Goal: Transaction & Acquisition: Purchase product/service

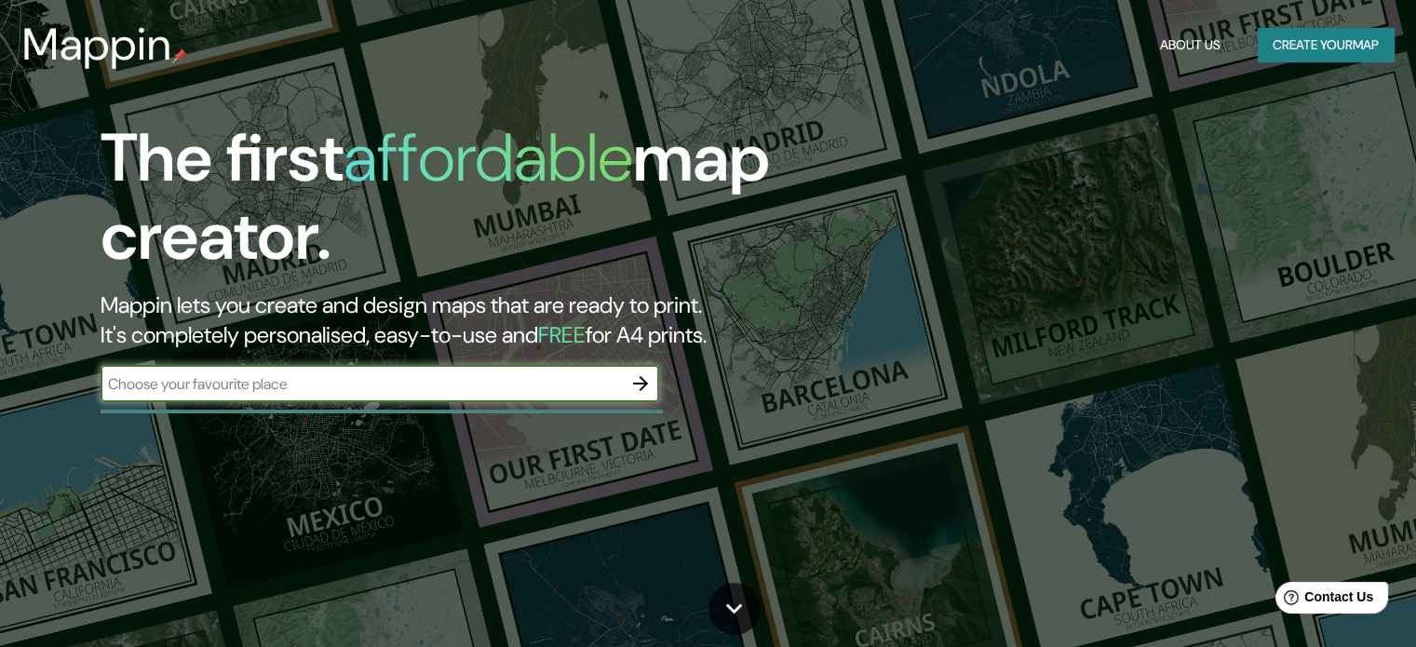
click at [1277, 36] on button "Create your map" at bounding box center [1326, 45] width 136 height 34
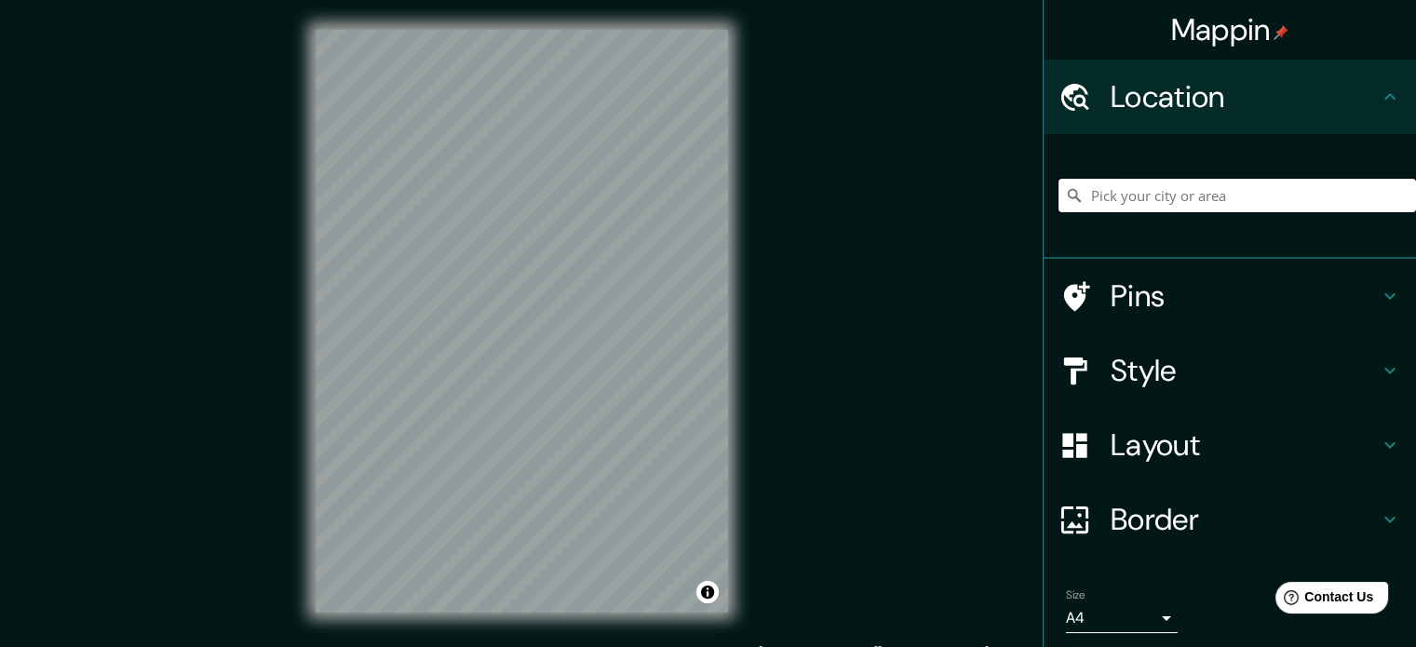
click at [1199, 198] on input "Pick your city or area" at bounding box center [1238, 196] width 358 height 34
type input "c"
type input "r"
click at [1179, 364] on h4 "Style" at bounding box center [1245, 370] width 268 height 37
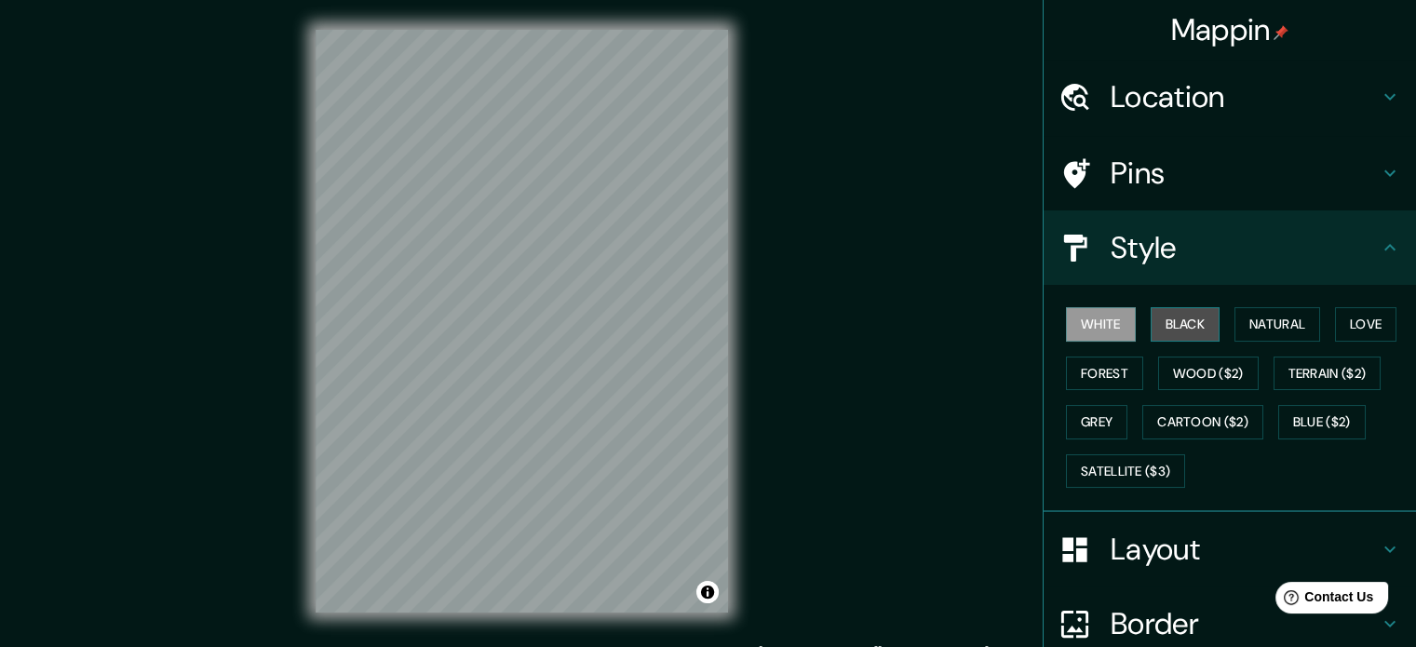
click at [1171, 322] on button "Black" at bounding box center [1186, 324] width 70 height 34
click at [1198, 327] on button "Black" at bounding box center [1186, 324] width 70 height 34
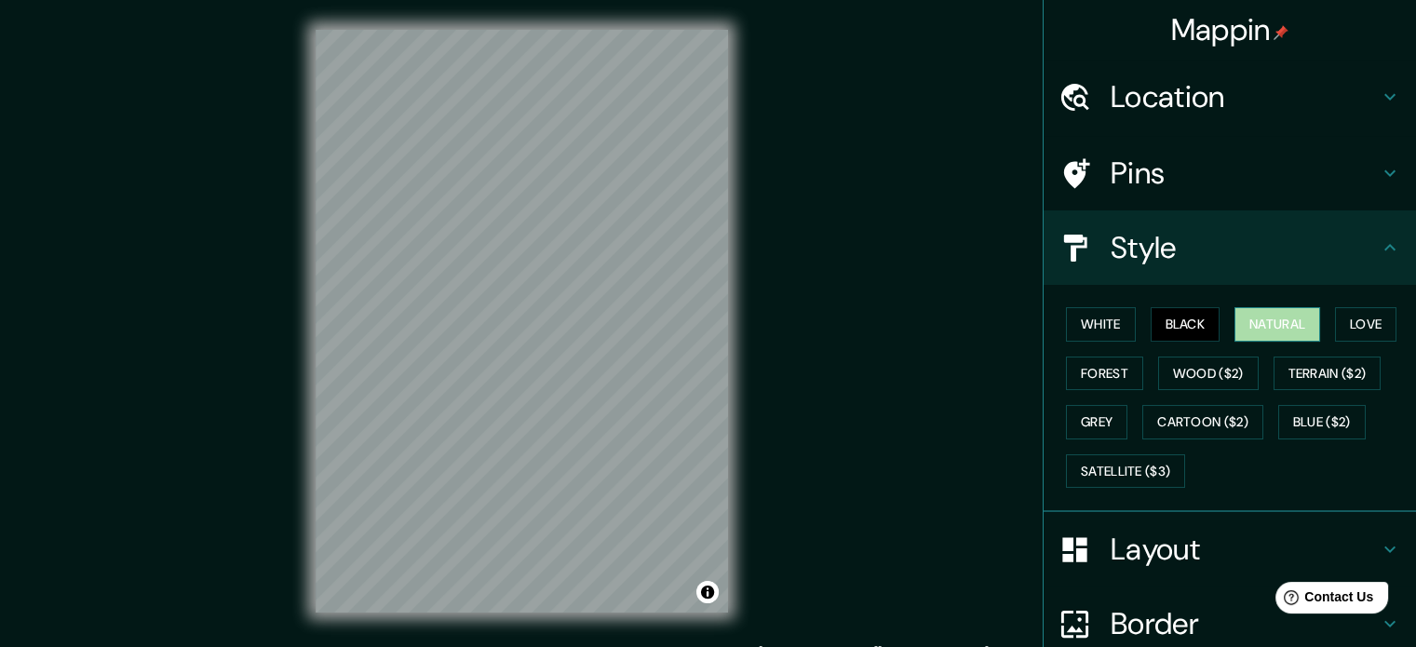
click at [1301, 329] on button "Natural" at bounding box center [1278, 324] width 86 height 34
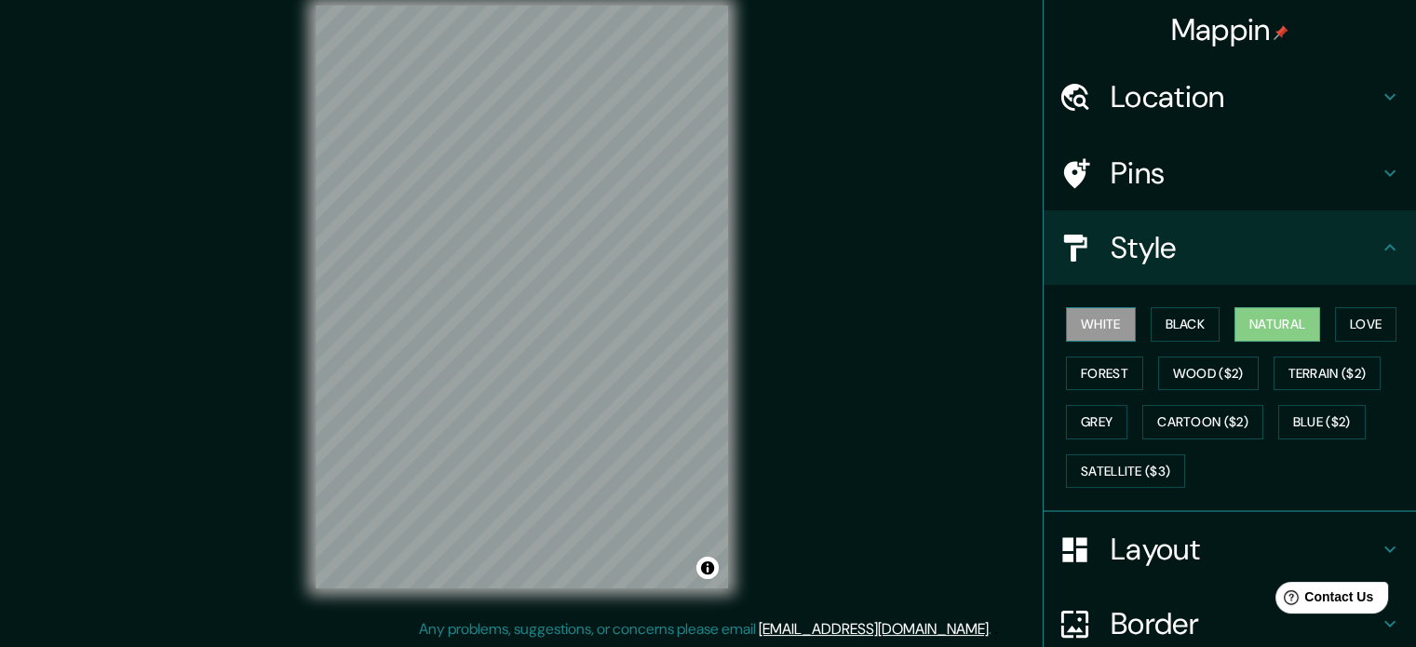
click at [1073, 333] on button "White" at bounding box center [1101, 324] width 70 height 34
click at [1209, 387] on button "Wood ($2)" at bounding box center [1208, 374] width 101 height 34
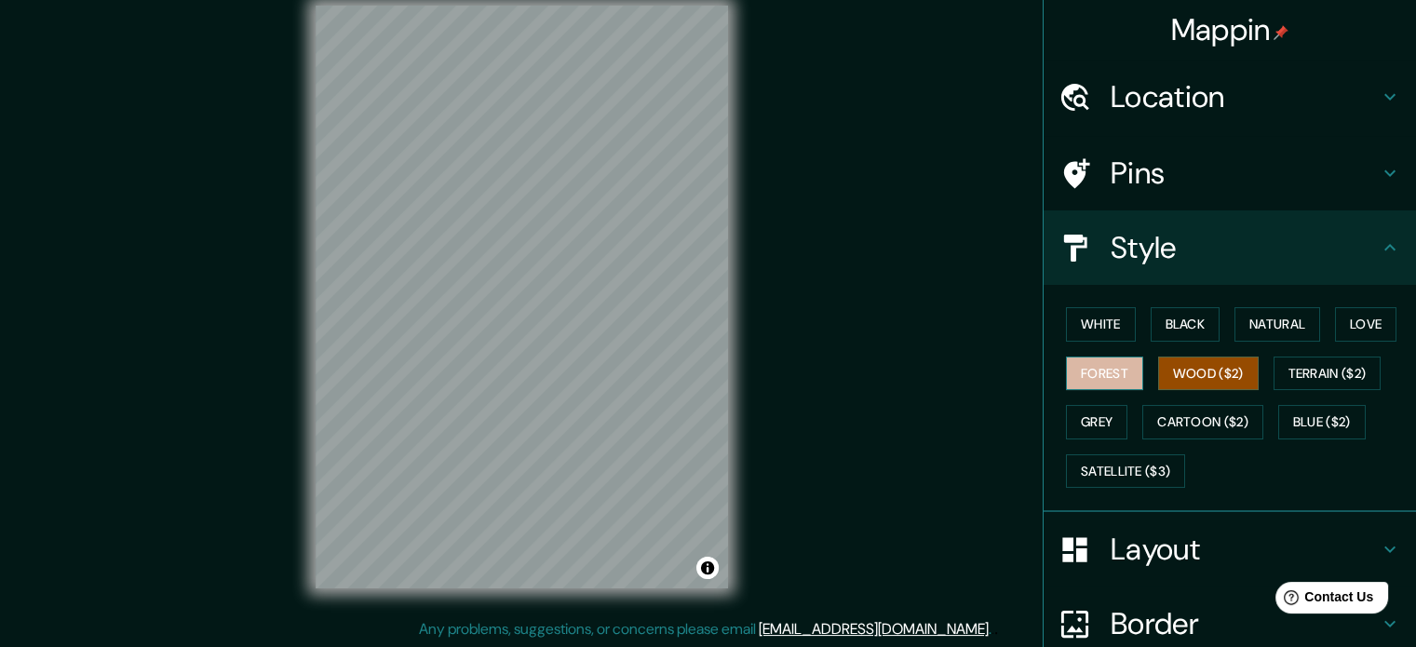
click at [1077, 372] on button "Forest" at bounding box center [1104, 374] width 77 height 34
click at [1184, 315] on button "Black" at bounding box center [1186, 324] width 70 height 34
click at [1180, 323] on button "Black" at bounding box center [1186, 324] width 70 height 34
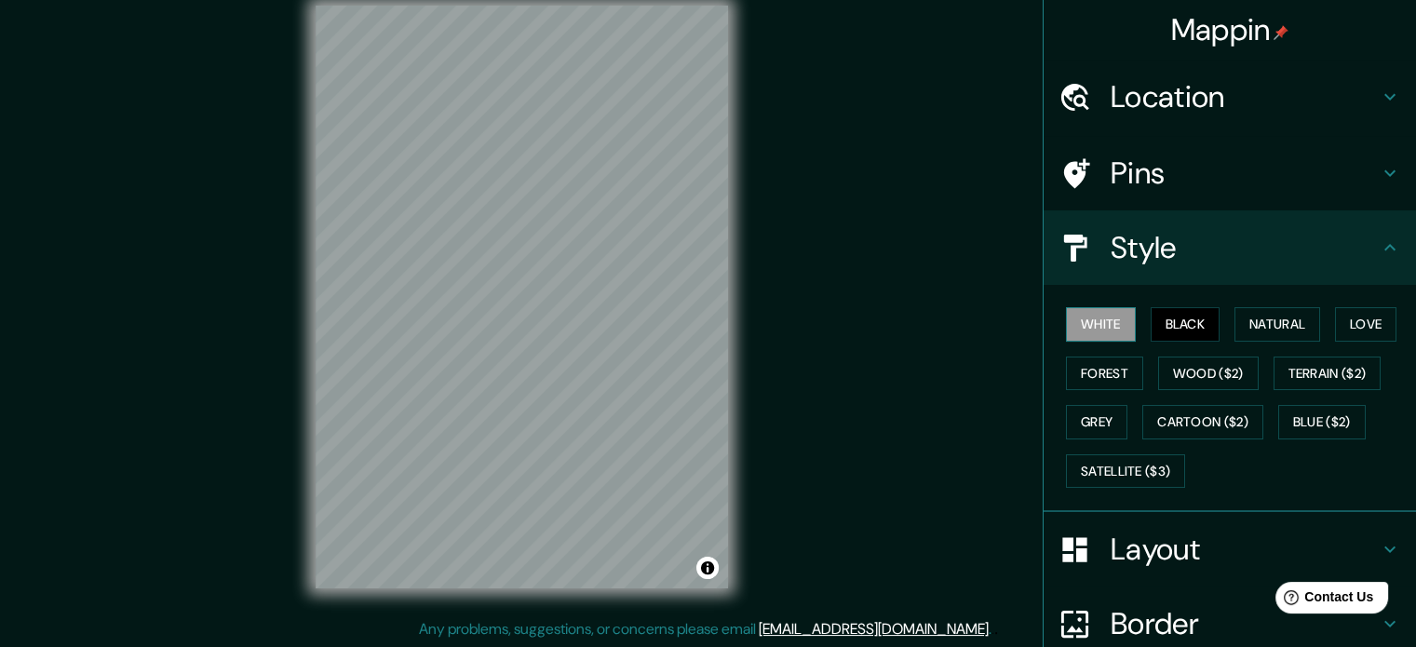
drag, startPoint x: 1138, startPoint y: 316, endPoint x: 1106, endPoint y: 326, distance: 33.3
click at [1151, 316] on button "Black" at bounding box center [1186, 324] width 70 height 34
click at [1090, 327] on button "White" at bounding box center [1101, 324] width 70 height 34
click at [1271, 326] on button "Natural" at bounding box center [1278, 324] width 86 height 34
click at [1115, 320] on button "White" at bounding box center [1101, 324] width 70 height 34
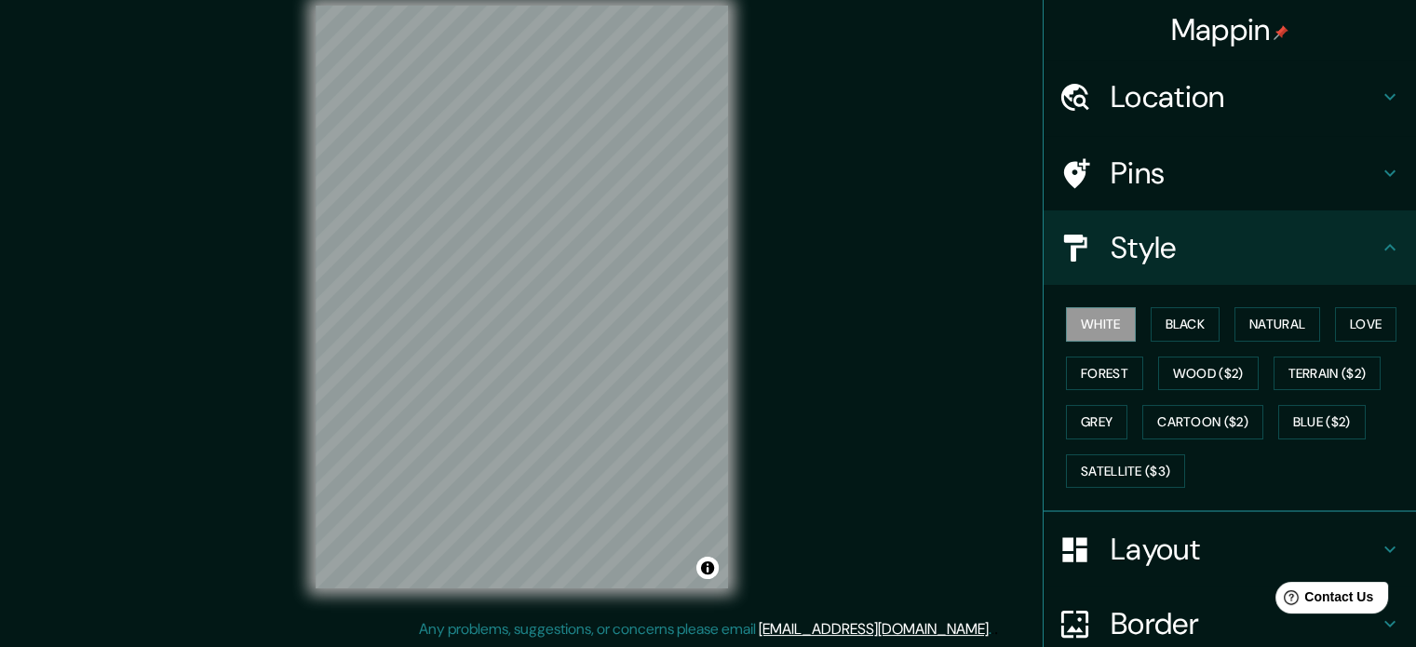
click at [1170, 236] on h4 "Style" at bounding box center [1245, 247] width 268 height 37
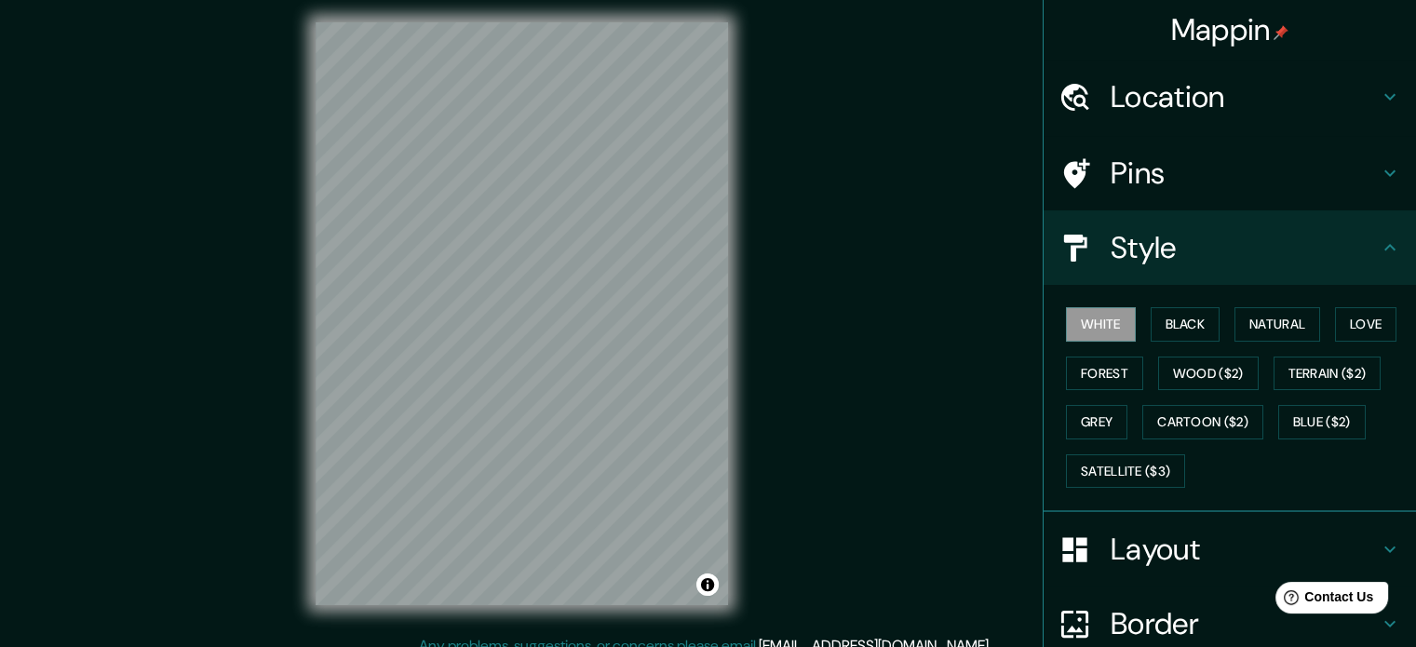
scroll to position [0, 0]
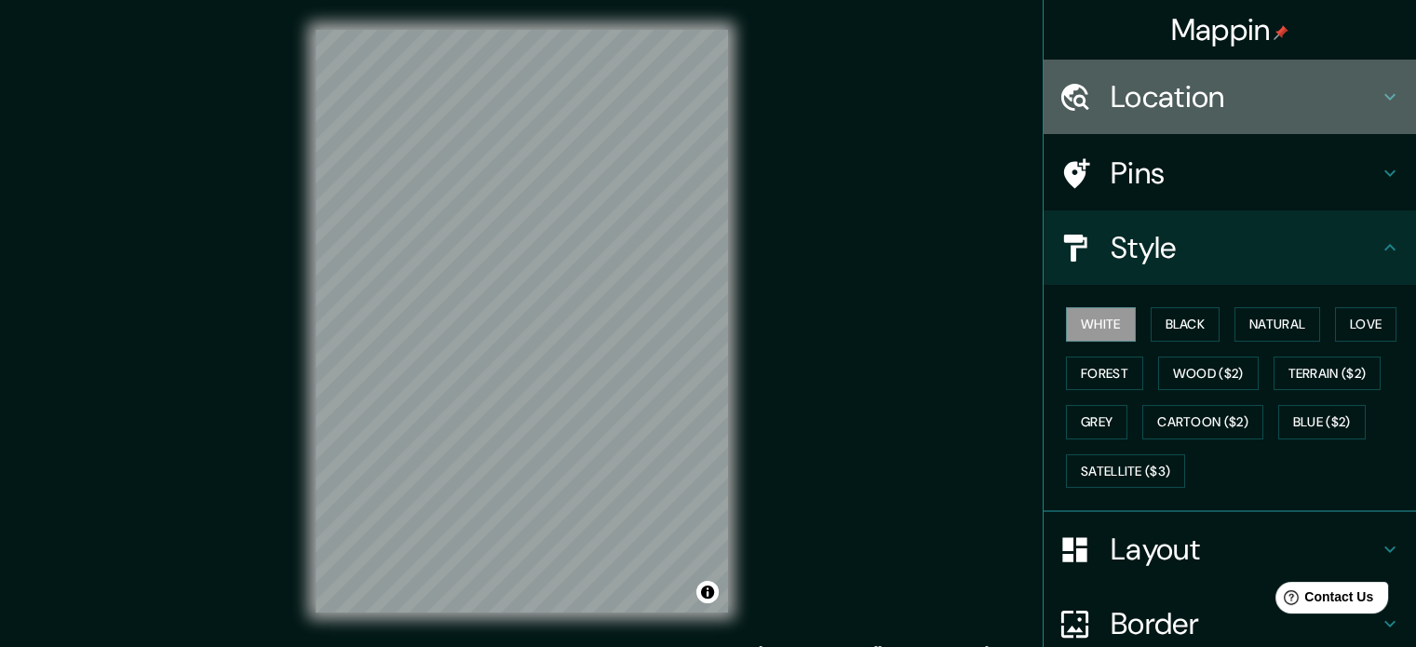
click at [1149, 95] on h4 "Location" at bounding box center [1245, 96] width 268 height 37
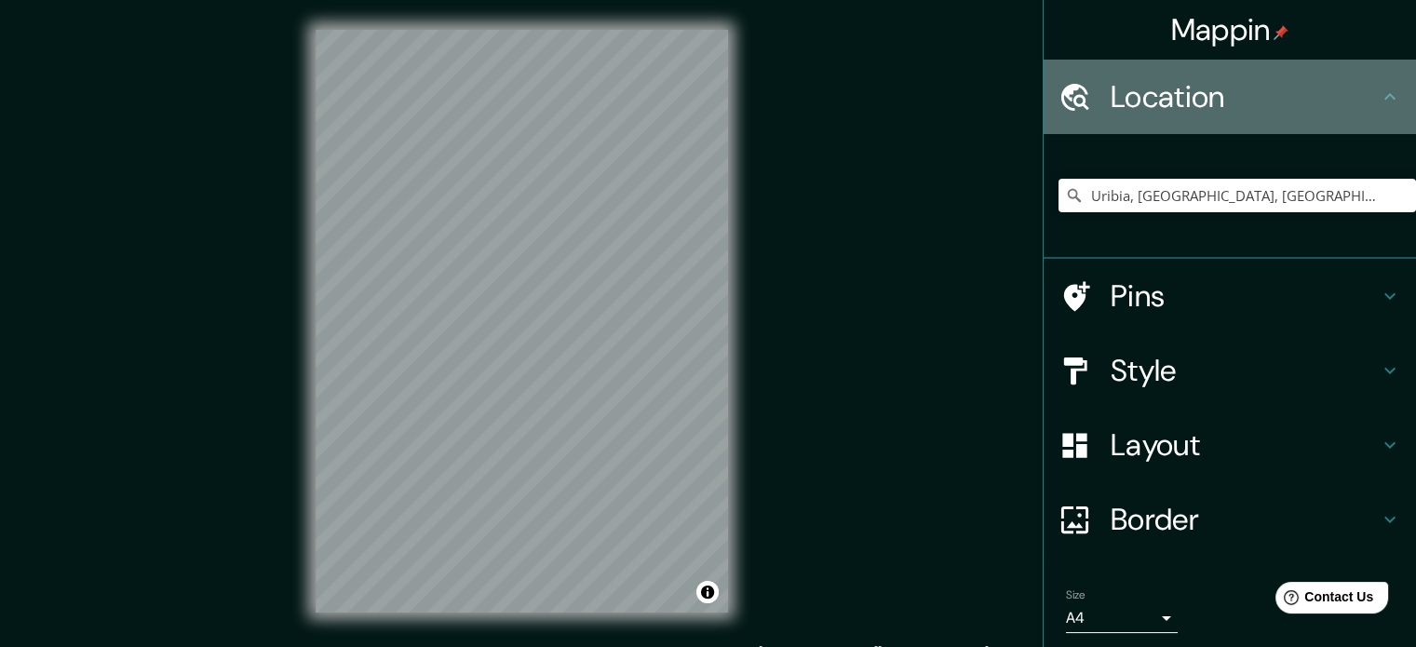
click at [1226, 96] on h4 "Location" at bounding box center [1245, 96] width 268 height 37
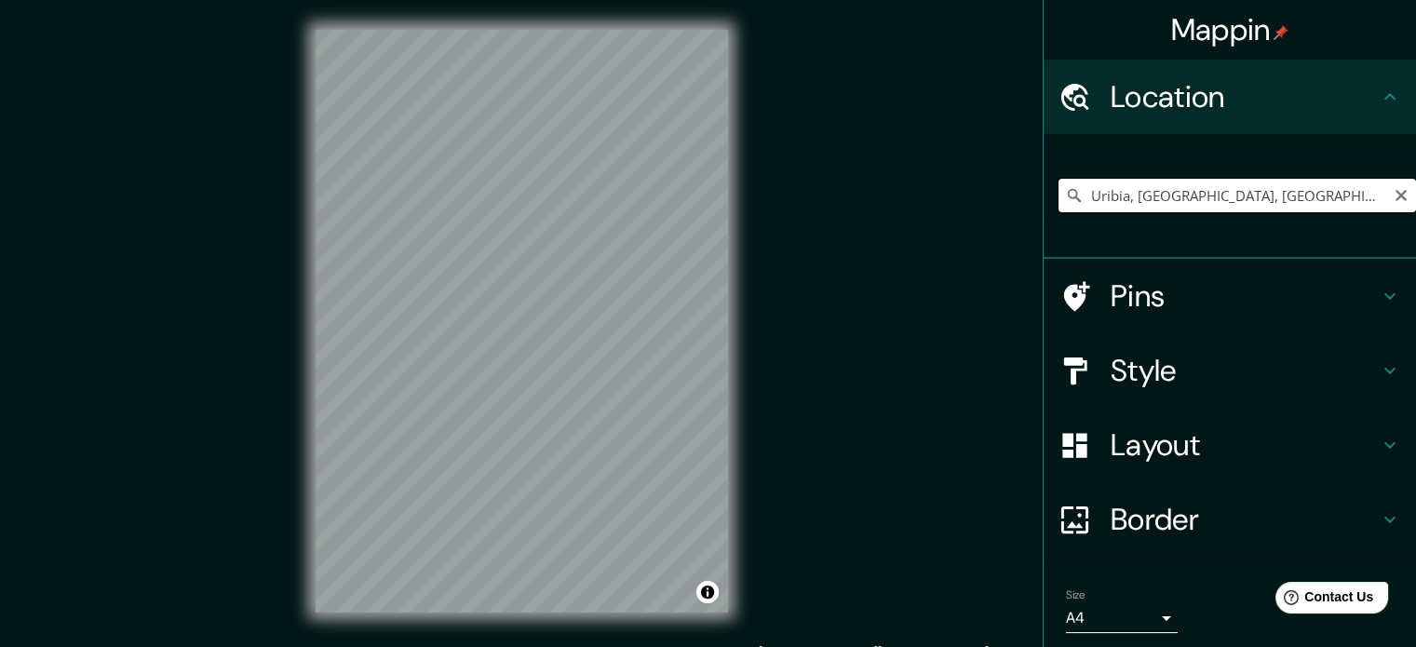
click at [1346, 189] on input "Uribia, [GEOGRAPHIC_DATA], [GEOGRAPHIC_DATA]" at bounding box center [1238, 196] width 358 height 34
drag, startPoint x: 1322, startPoint y: 193, endPoint x: 1001, endPoint y: 211, distance: 321.8
click at [1001, 211] on div "Mappin Location [GEOGRAPHIC_DATA], [GEOGRAPHIC_DATA], [GEOGRAPHIC_DATA] Pins St…" at bounding box center [708, 336] width 1416 height 672
drag, startPoint x: 1277, startPoint y: 196, endPoint x: 1028, endPoint y: 208, distance: 248.9
click at [1043, 208] on div "Mappin Location [GEOGRAPHIC_DATA][PERSON_NAME][GEOGRAPHIC_DATA], [GEOGRAPHIC_DA…" at bounding box center [1229, 323] width 373 height 647
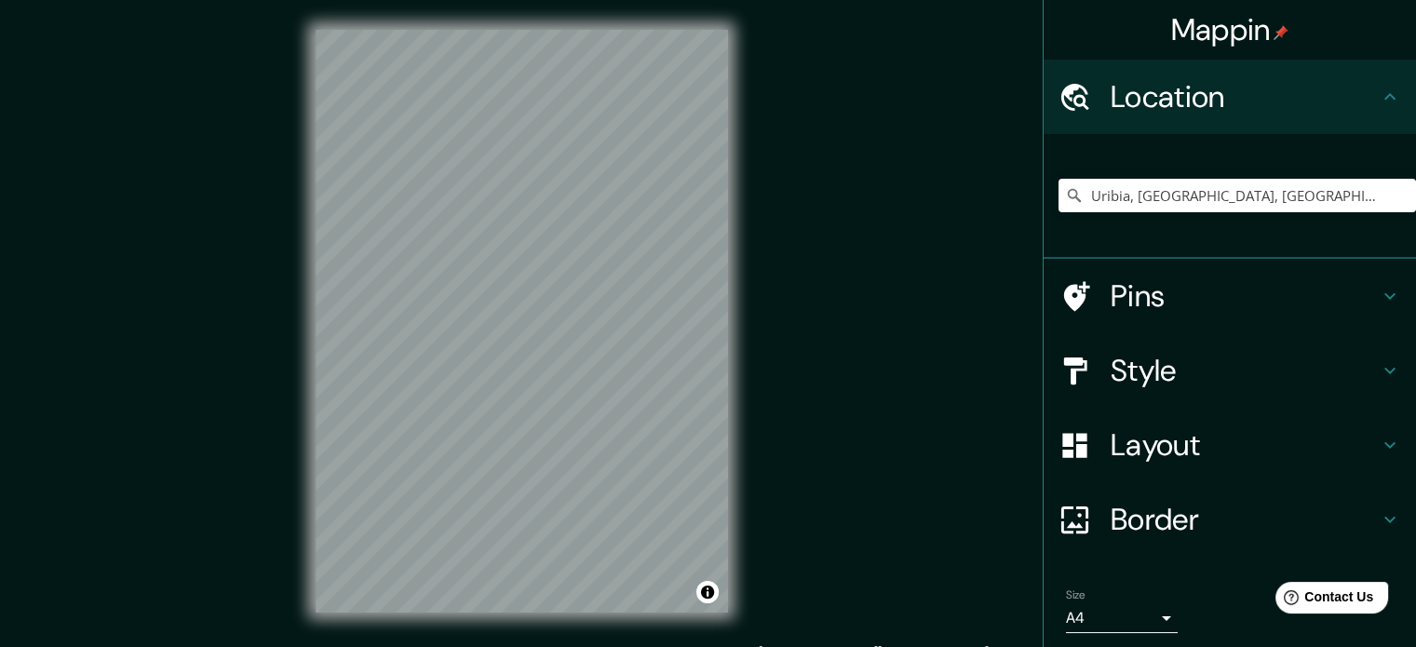
click at [1155, 444] on h4 "Layout" at bounding box center [1245, 444] width 268 height 37
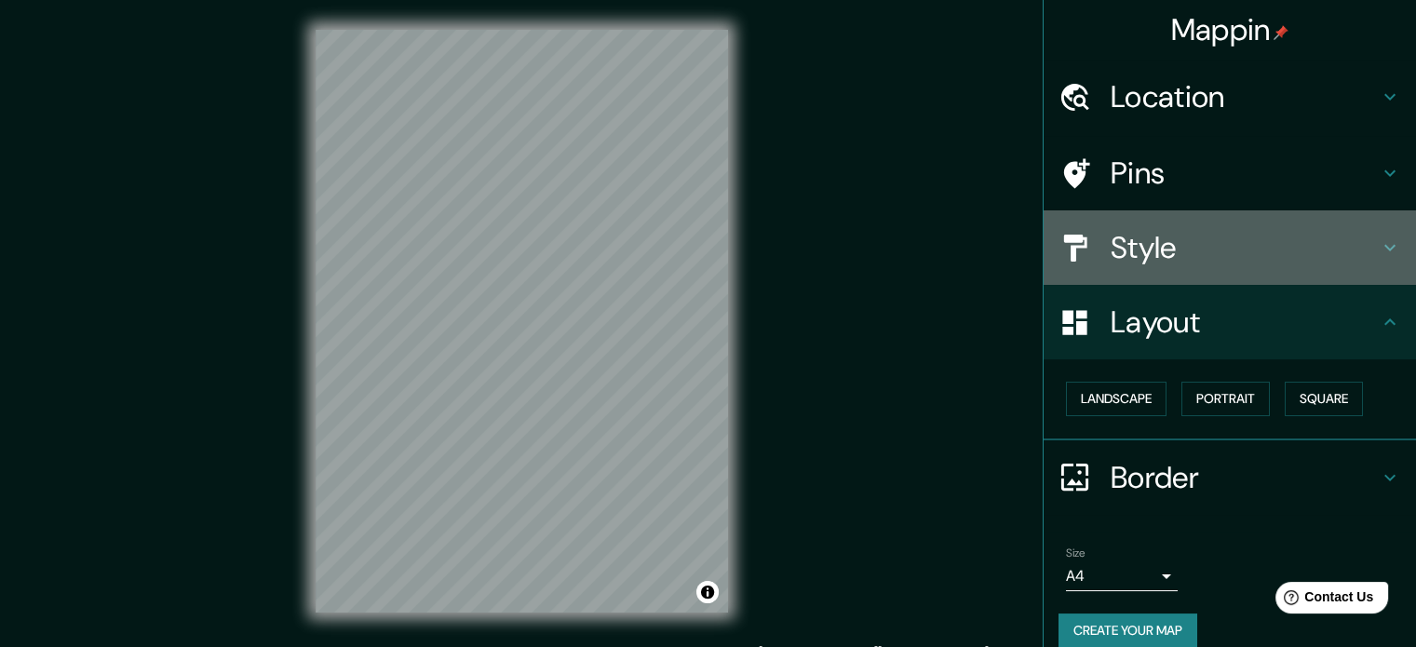
click at [1169, 254] on h4 "Style" at bounding box center [1245, 247] width 268 height 37
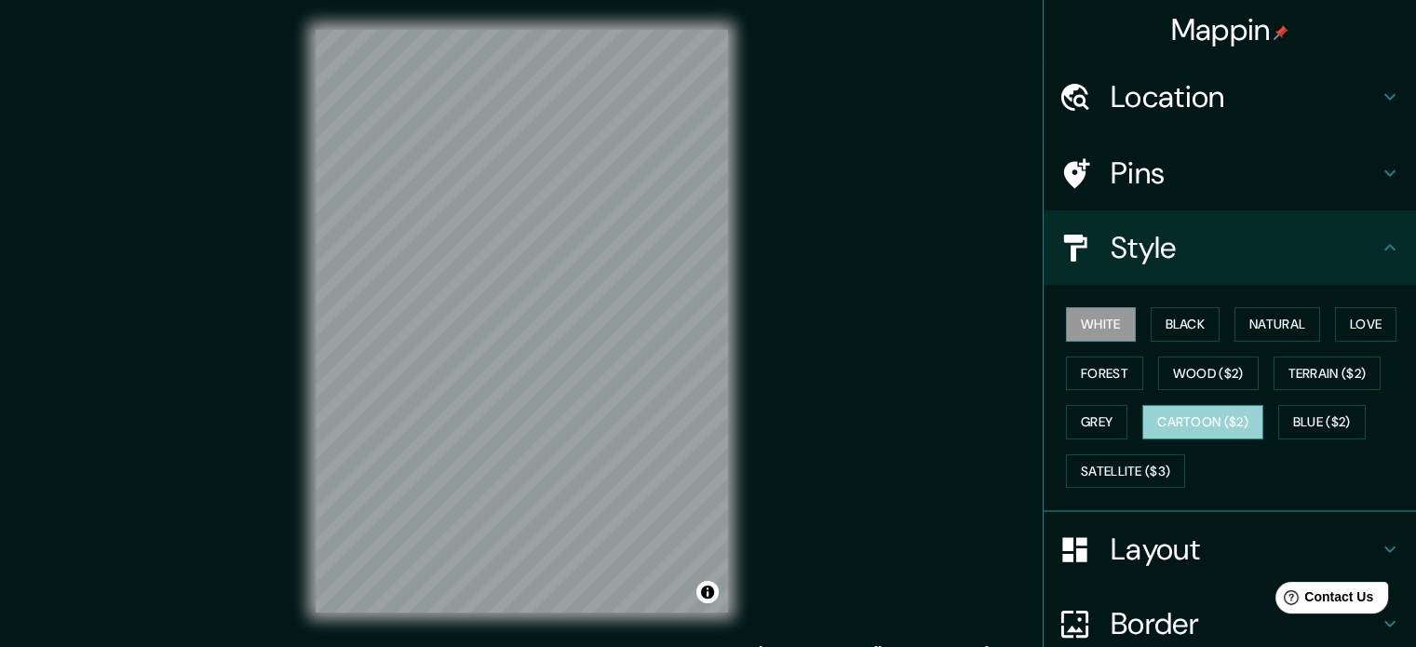
click at [1190, 415] on button "Cartoon ($2)" at bounding box center [1202, 422] width 121 height 34
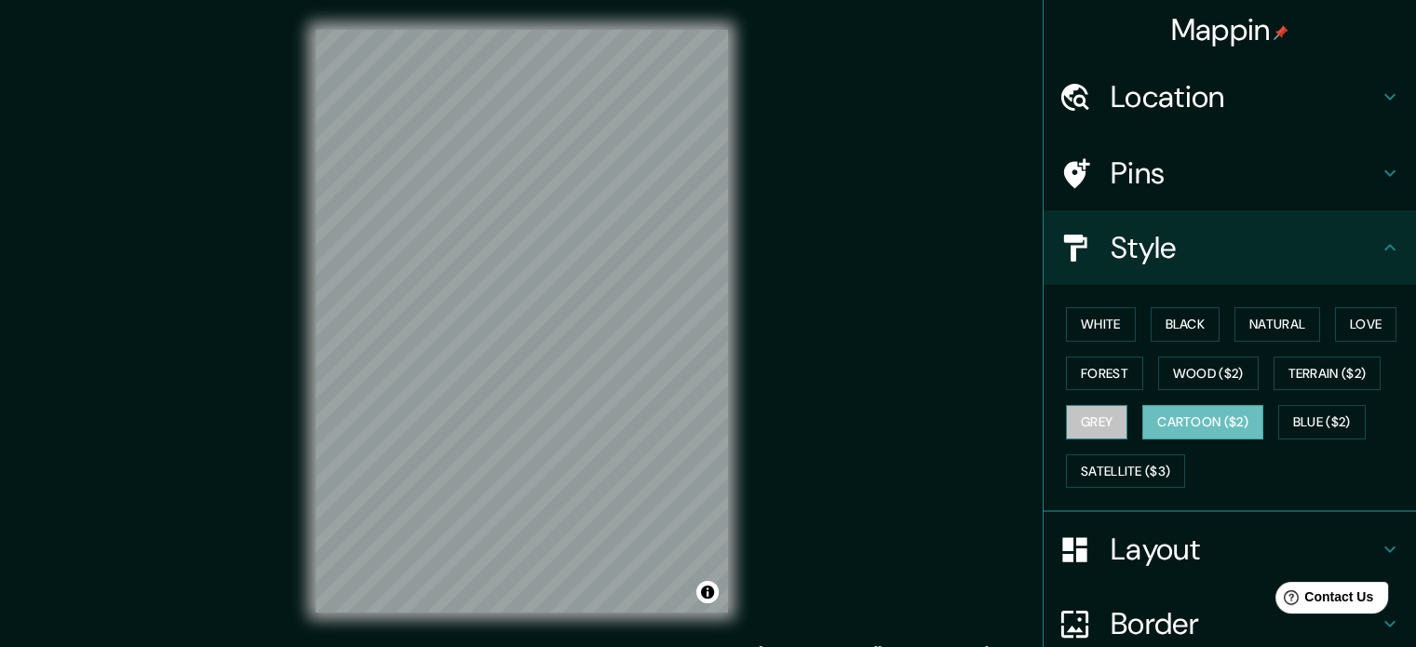
click at [1080, 411] on button "Grey" at bounding box center [1096, 422] width 61 height 34
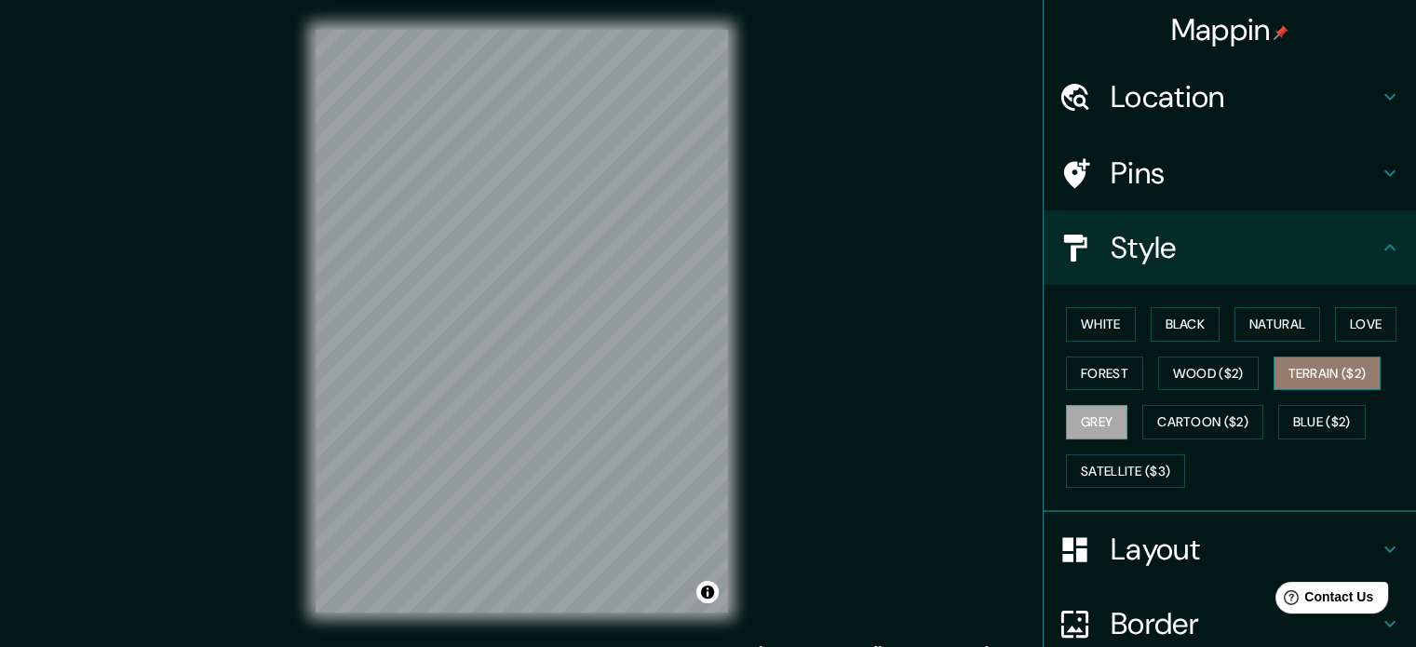
click at [1330, 370] on button "Terrain ($2)" at bounding box center [1328, 374] width 108 height 34
click at [1326, 413] on button "Blue ($2)" at bounding box center [1322, 422] width 88 height 34
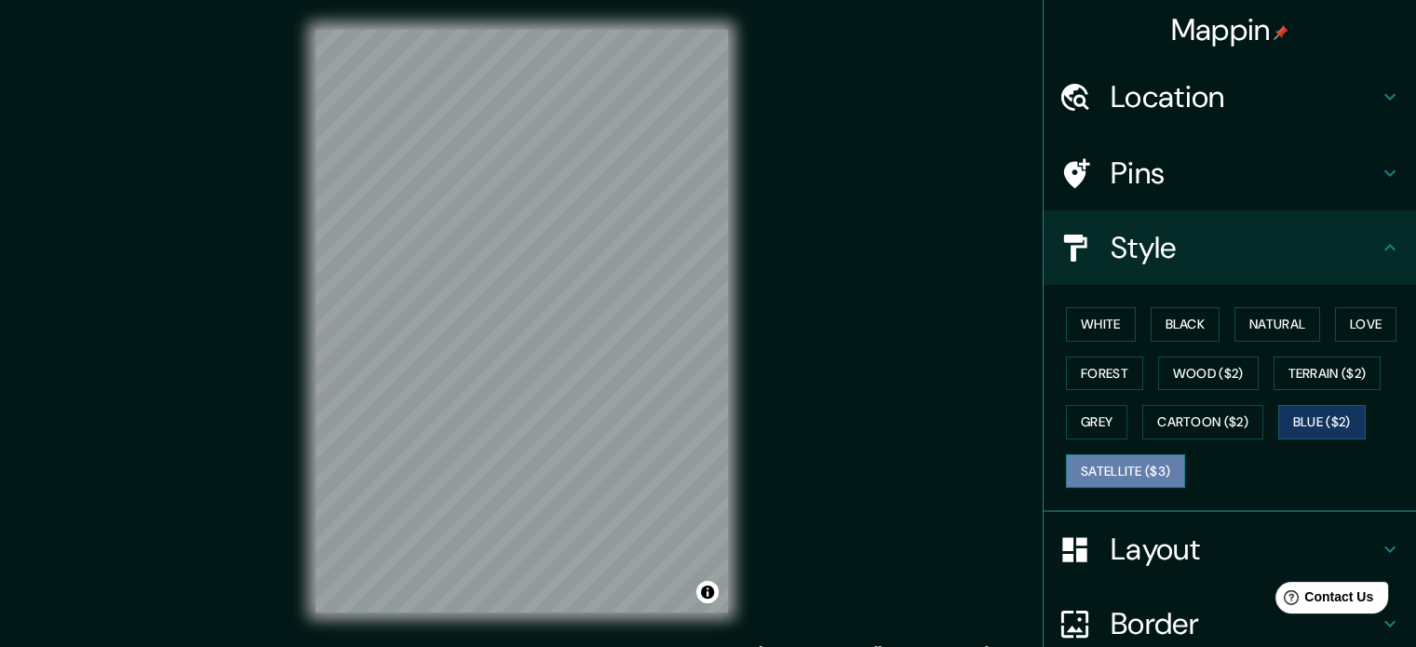
click at [1103, 472] on button "Satellite ($3)" at bounding box center [1125, 471] width 119 height 34
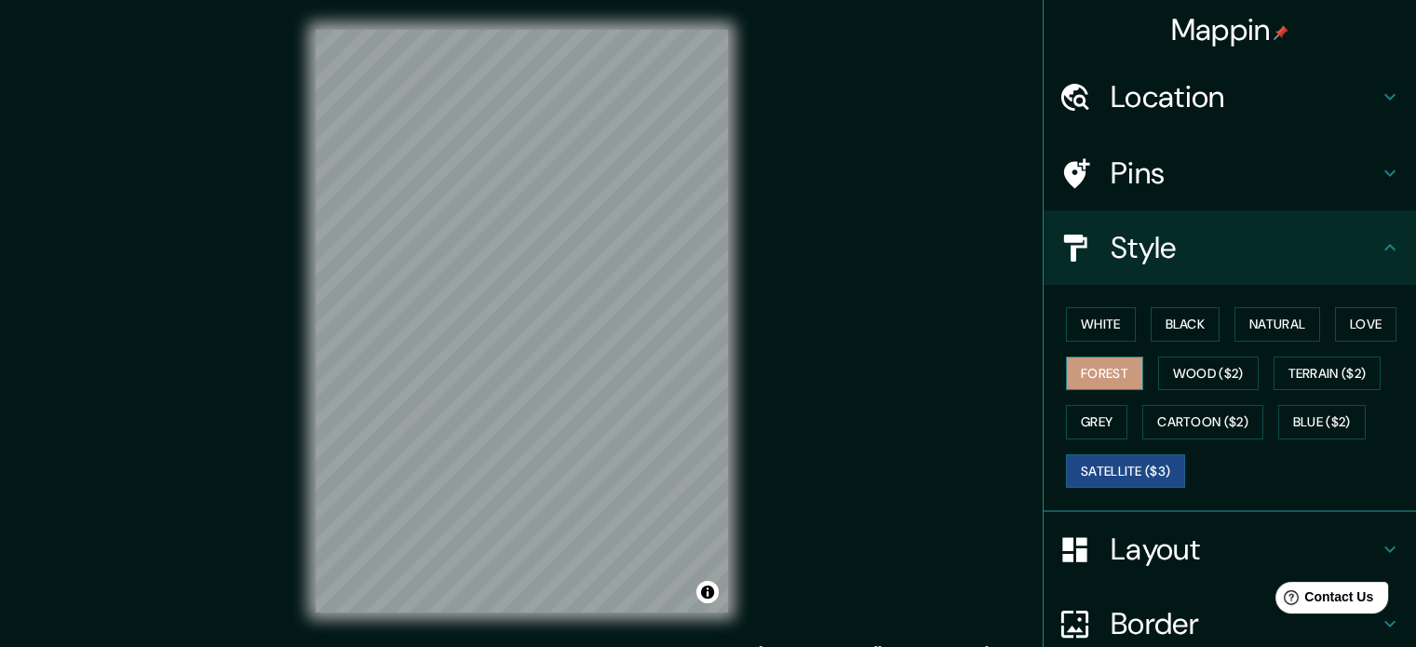
click at [1109, 380] on button "Forest" at bounding box center [1104, 374] width 77 height 34
click at [1226, 373] on button "Wood ($2)" at bounding box center [1208, 374] width 101 height 34
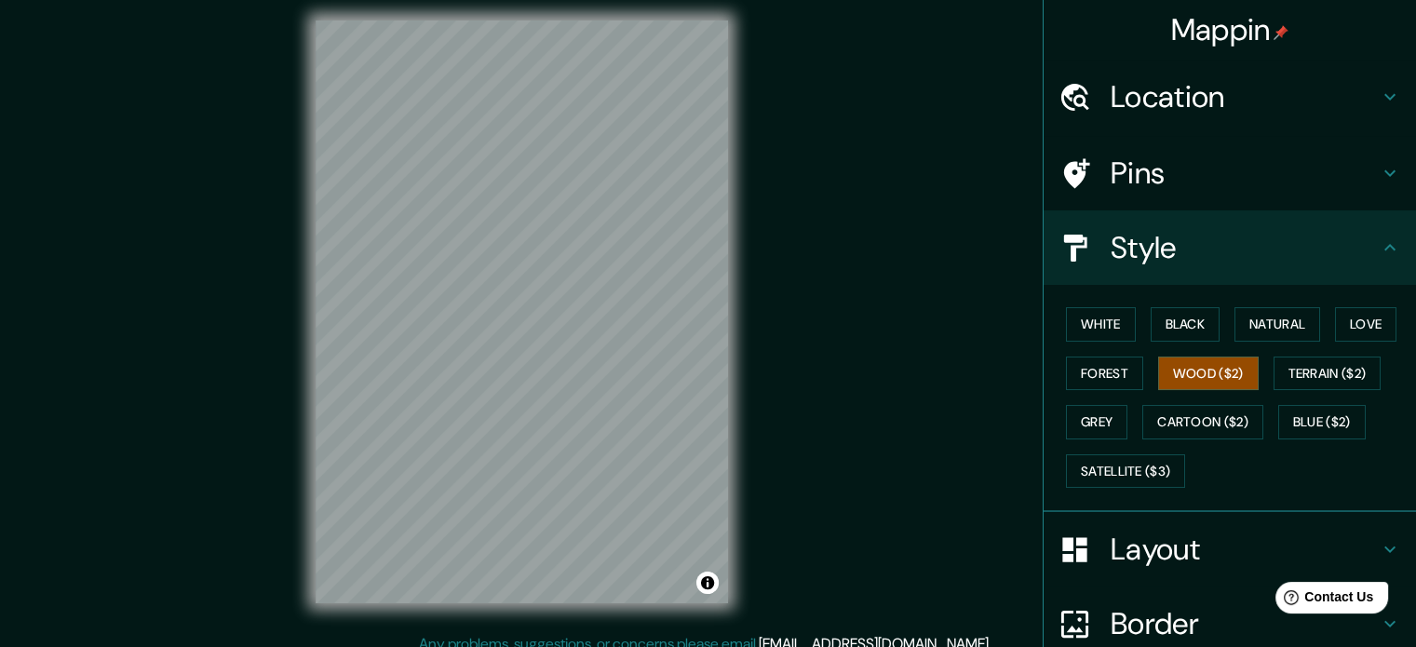
scroll to position [11, 0]
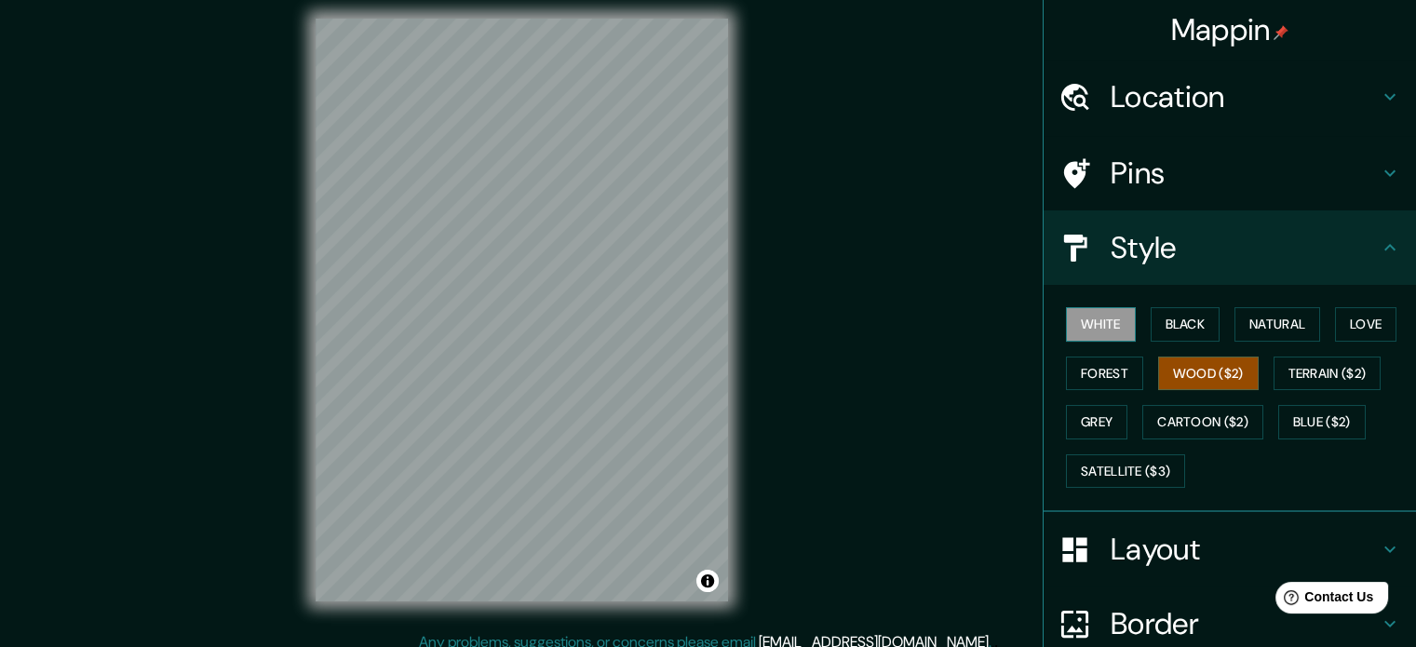
click at [1066, 309] on button "White" at bounding box center [1101, 324] width 70 height 34
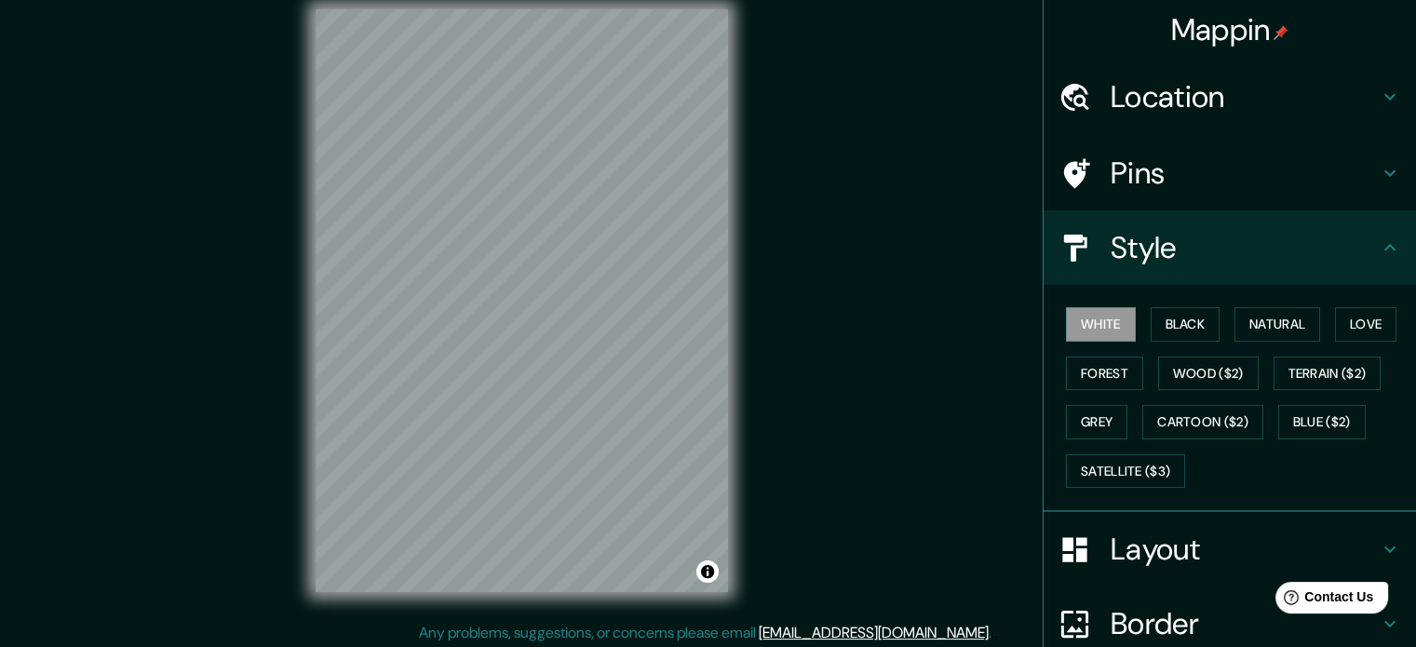
scroll to position [24, 0]
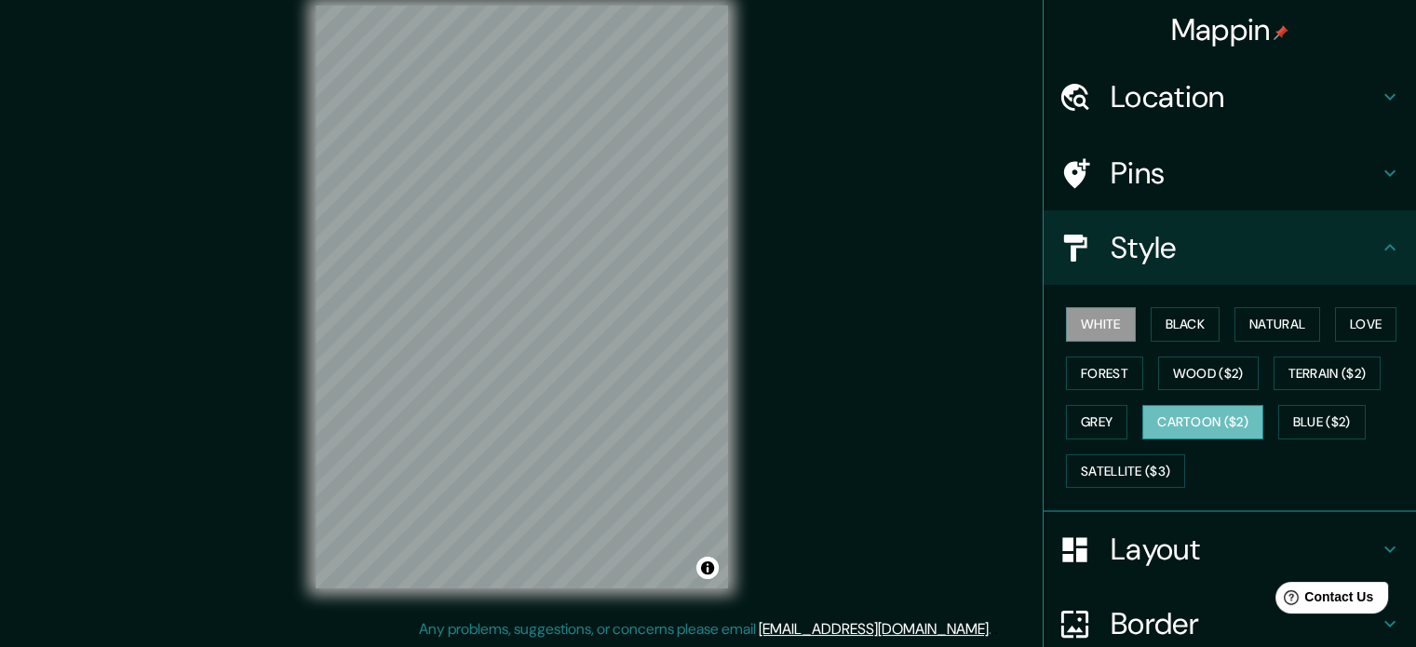
click at [1181, 420] on button "Cartoon ($2)" at bounding box center [1202, 422] width 121 height 34
click at [1337, 380] on button "Terrain ($2)" at bounding box center [1328, 374] width 108 height 34
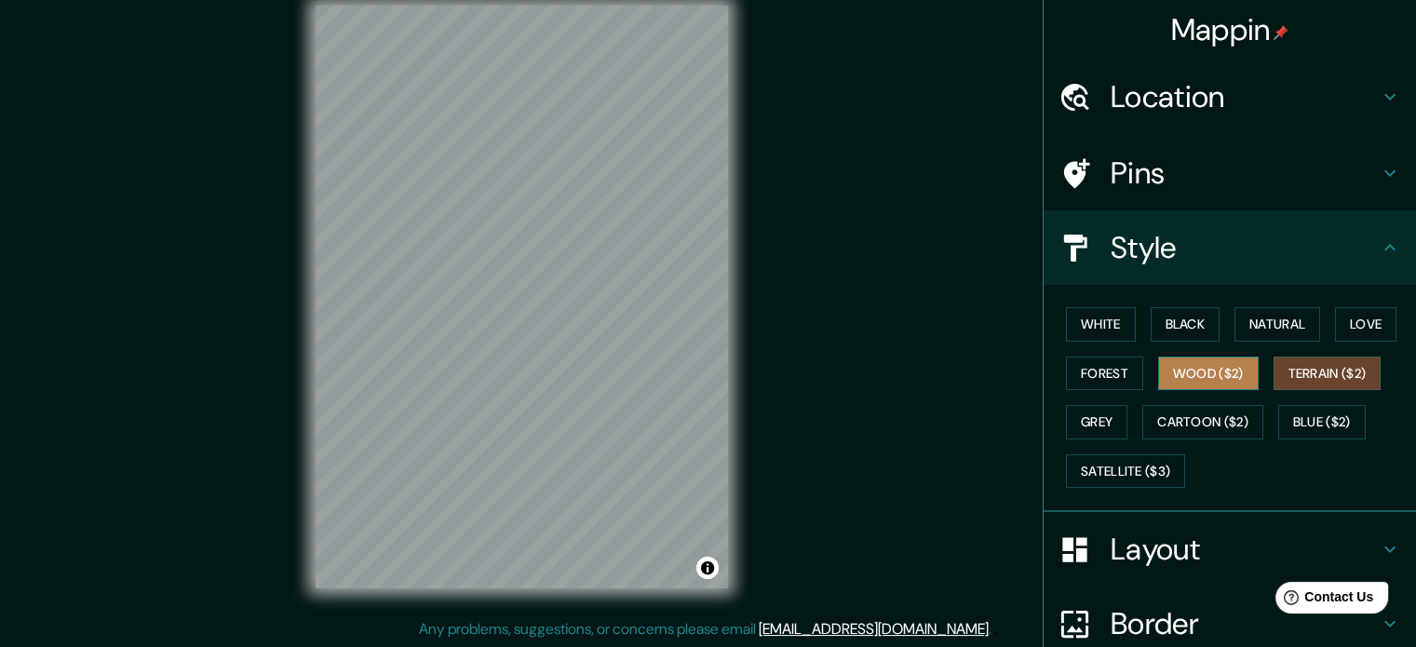
click at [1218, 383] on button "Wood ($2)" at bounding box center [1208, 374] width 101 height 34
click at [1295, 372] on button "Terrain ($2)" at bounding box center [1328, 374] width 108 height 34
click at [1091, 372] on button "Forest" at bounding box center [1104, 374] width 77 height 34
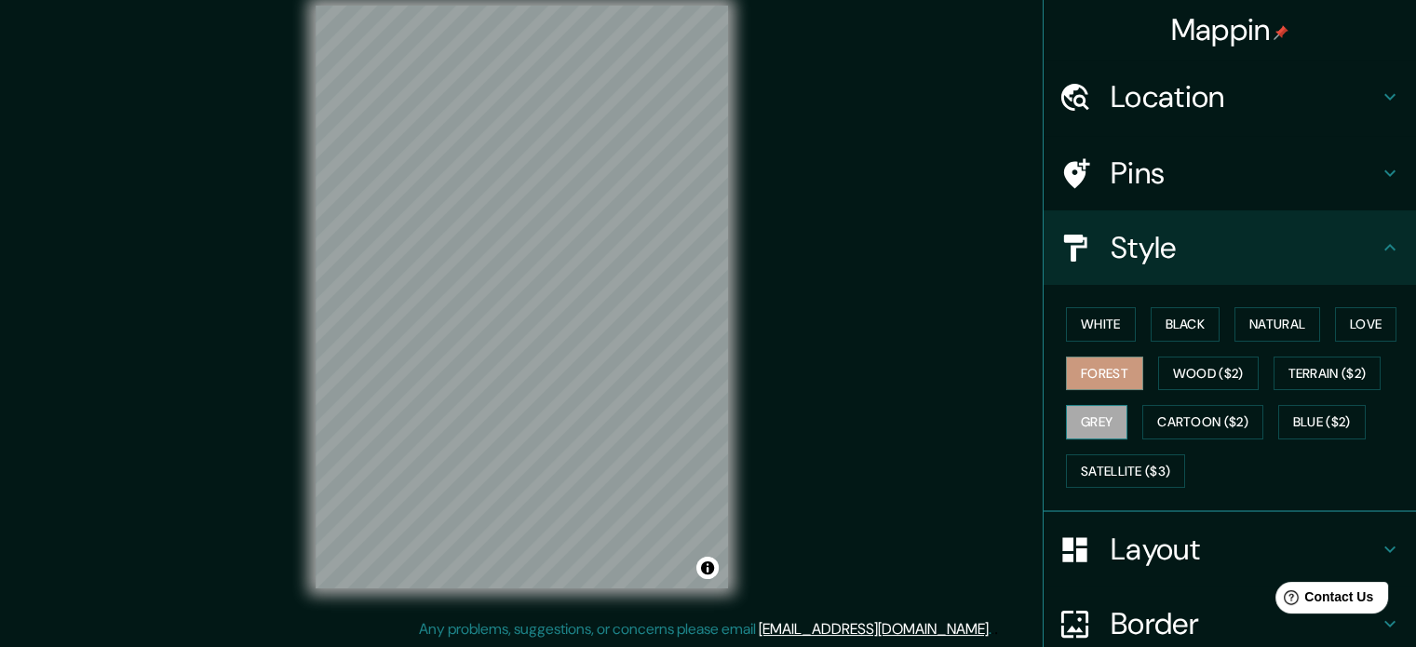
click at [1075, 421] on button "Grey" at bounding box center [1096, 422] width 61 height 34
click at [1188, 421] on button "Cartoon ($2)" at bounding box center [1202, 422] width 121 height 34
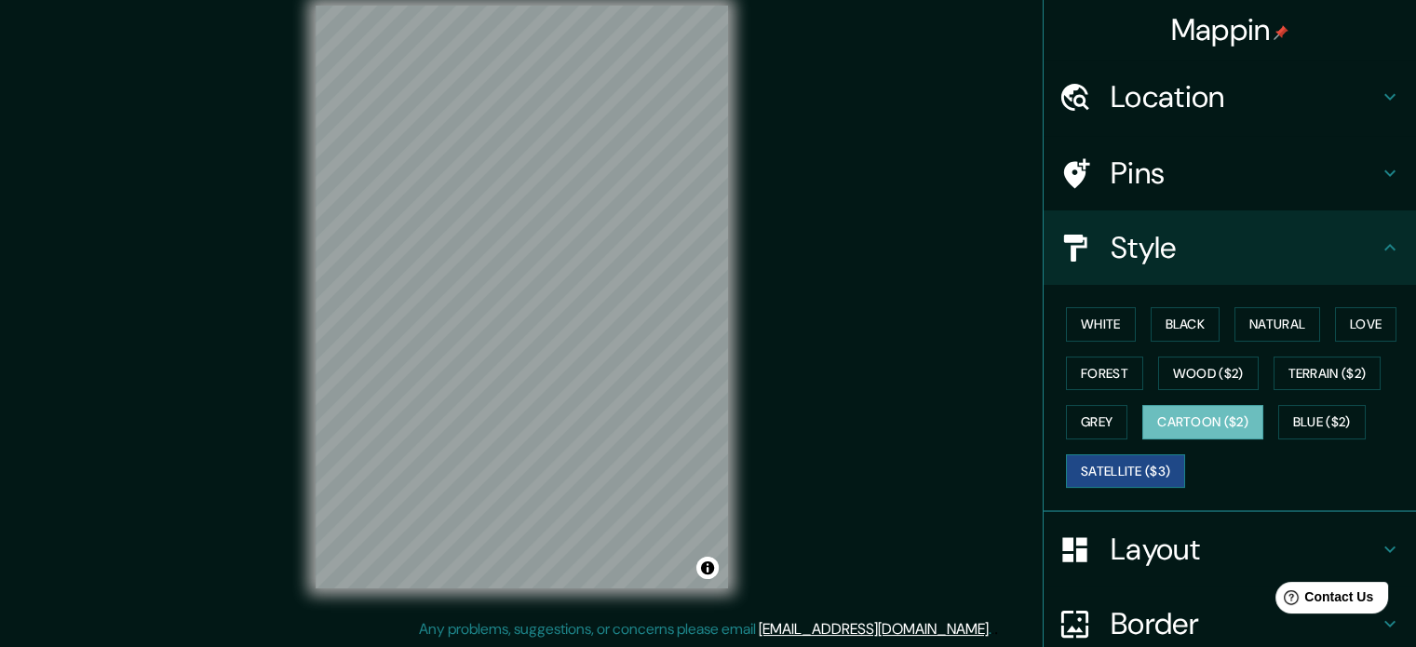
click at [1093, 465] on button "Satellite ($3)" at bounding box center [1125, 471] width 119 height 34
click at [1313, 422] on button "Blue ($2)" at bounding box center [1322, 422] width 88 height 34
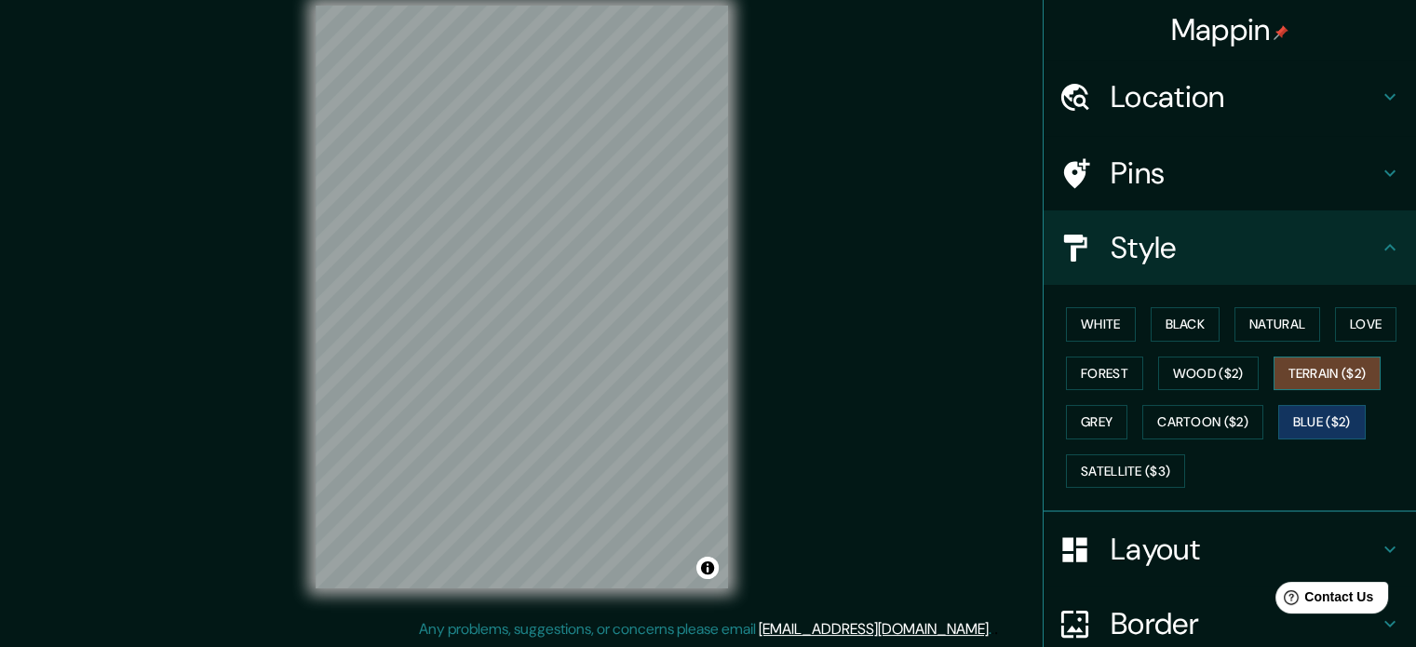
click at [1305, 374] on button "Terrain ($2)" at bounding box center [1328, 374] width 108 height 34
click at [1210, 421] on button "Cartoon ($2)" at bounding box center [1202, 422] width 121 height 34
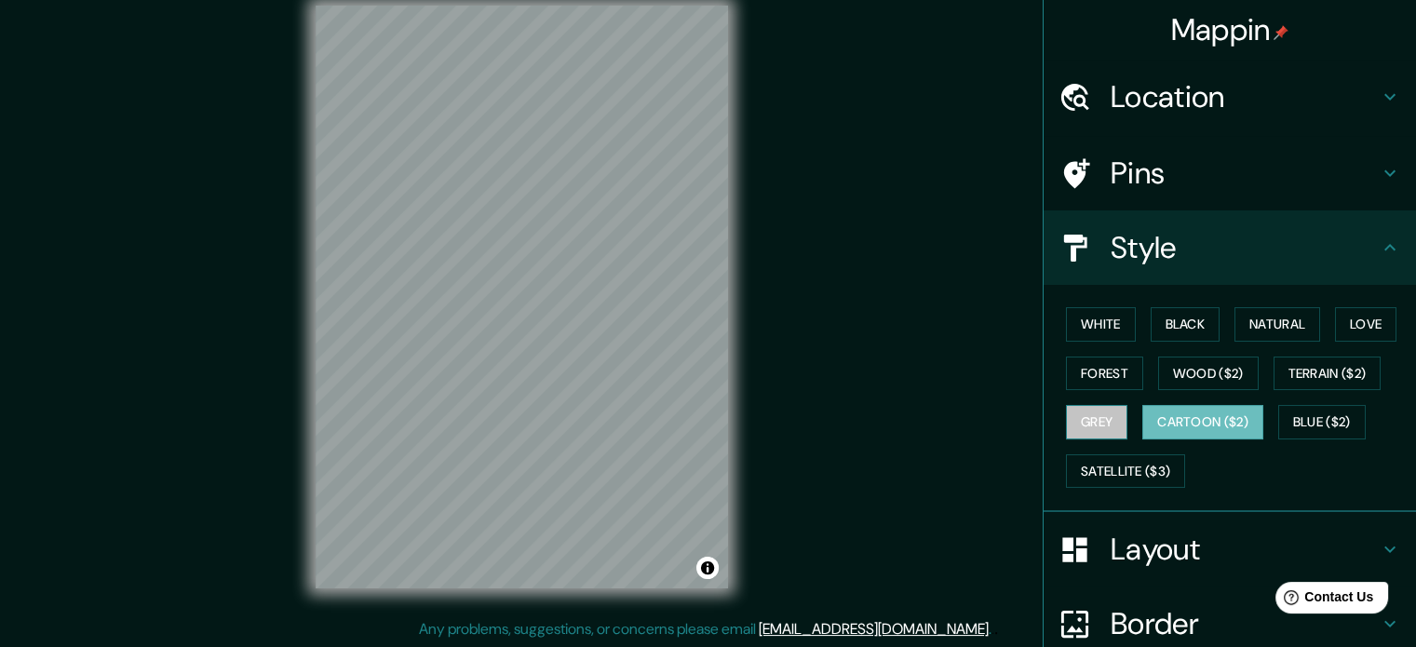
click at [1099, 424] on button "Grey" at bounding box center [1096, 422] width 61 height 34
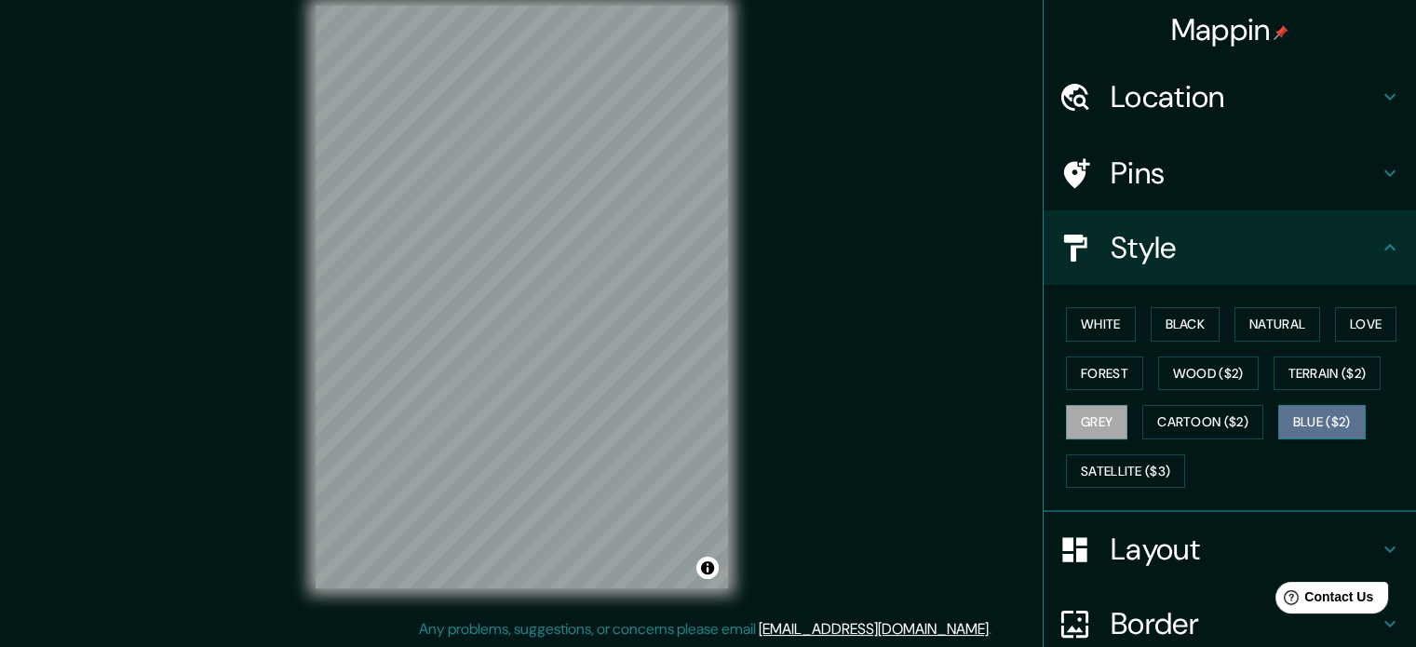
drag, startPoint x: 1340, startPoint y: 435, endPoint x: 1328, endPoint y: 415, distance: 23.0
click at [1341, 434] on button "Blue ($2)" at bounding box center [1322, 422] width 88 height 34
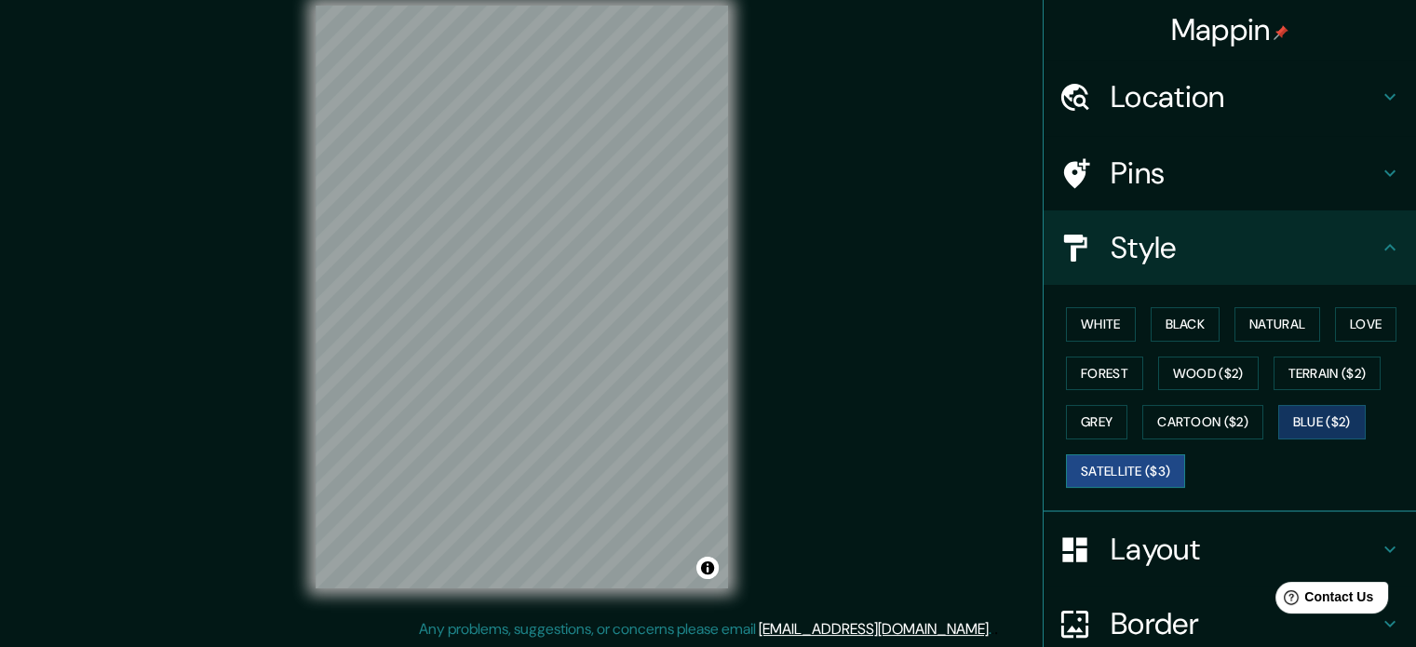
click at [1137, 475] on button "Satellite ($3)" at bounding box center [1125, 471] width 119 height 34
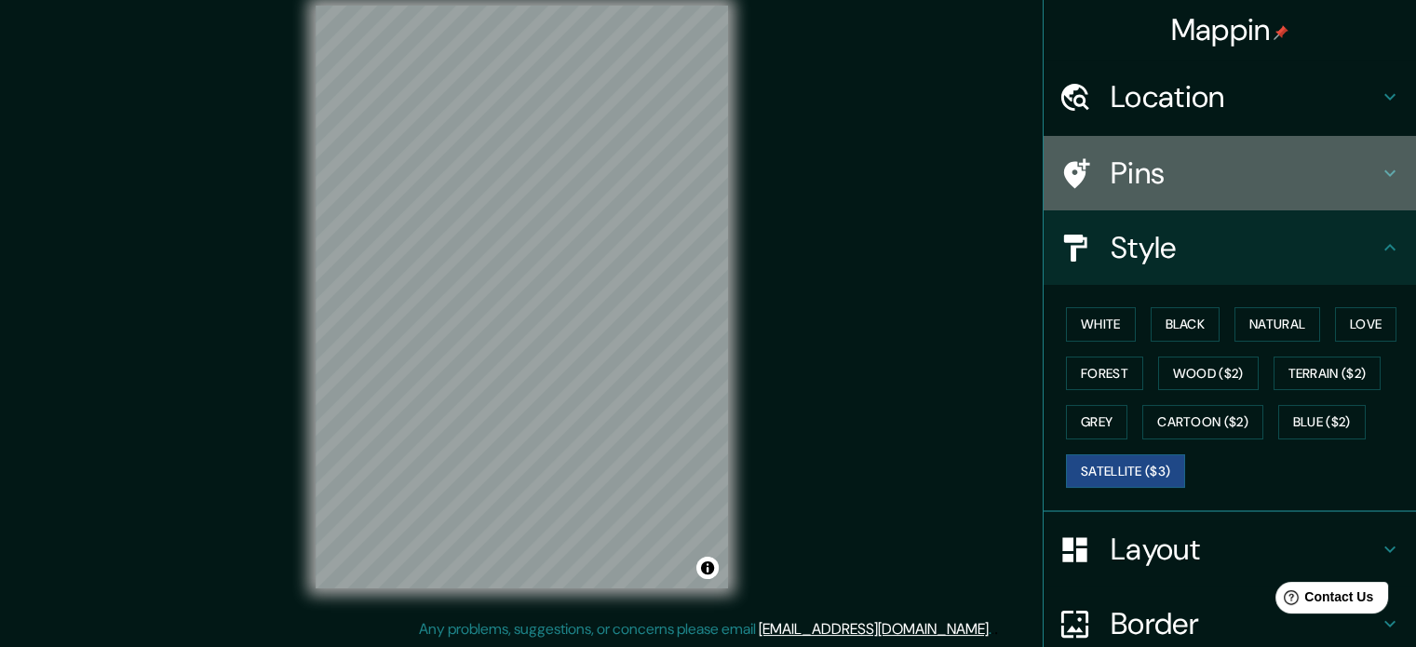
click at [1217, 178] on h4 "Pins" at bounding box center [1245, 173] width 268 height 37
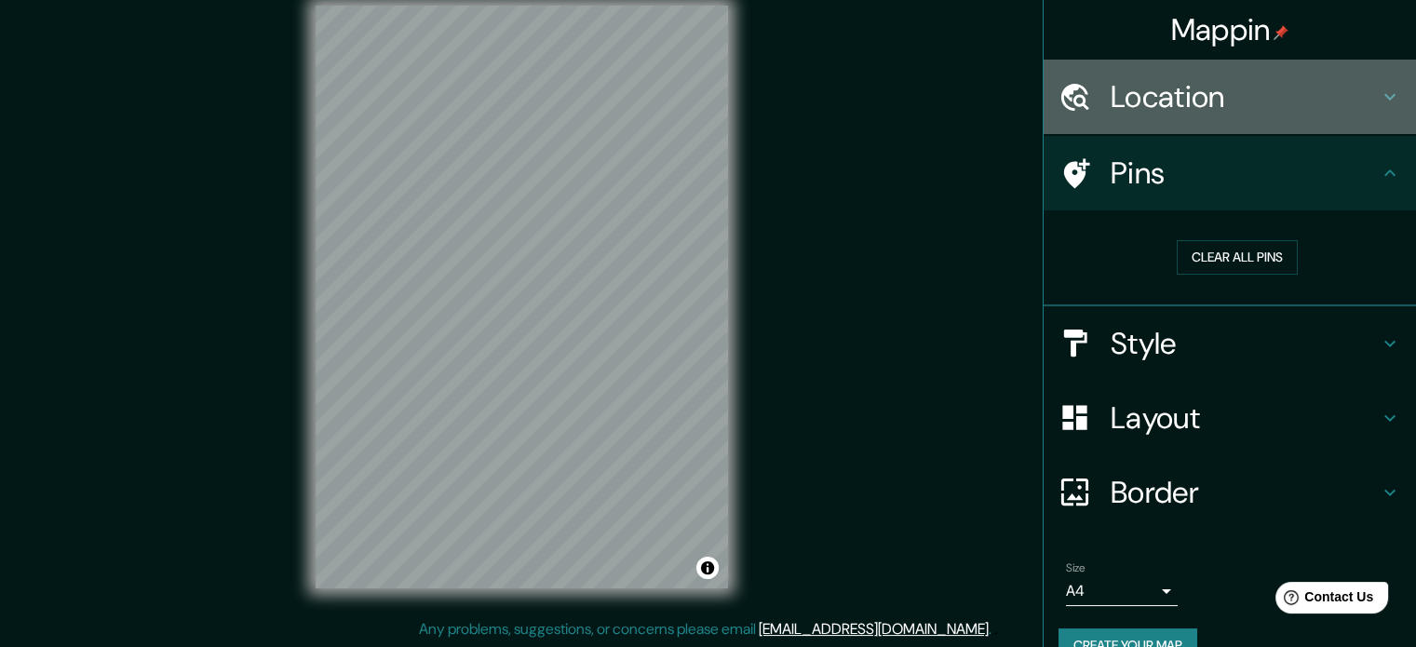
click at [1218, 109] on h4 "Location" at bounding box center [1245, 96] width 268 height 37
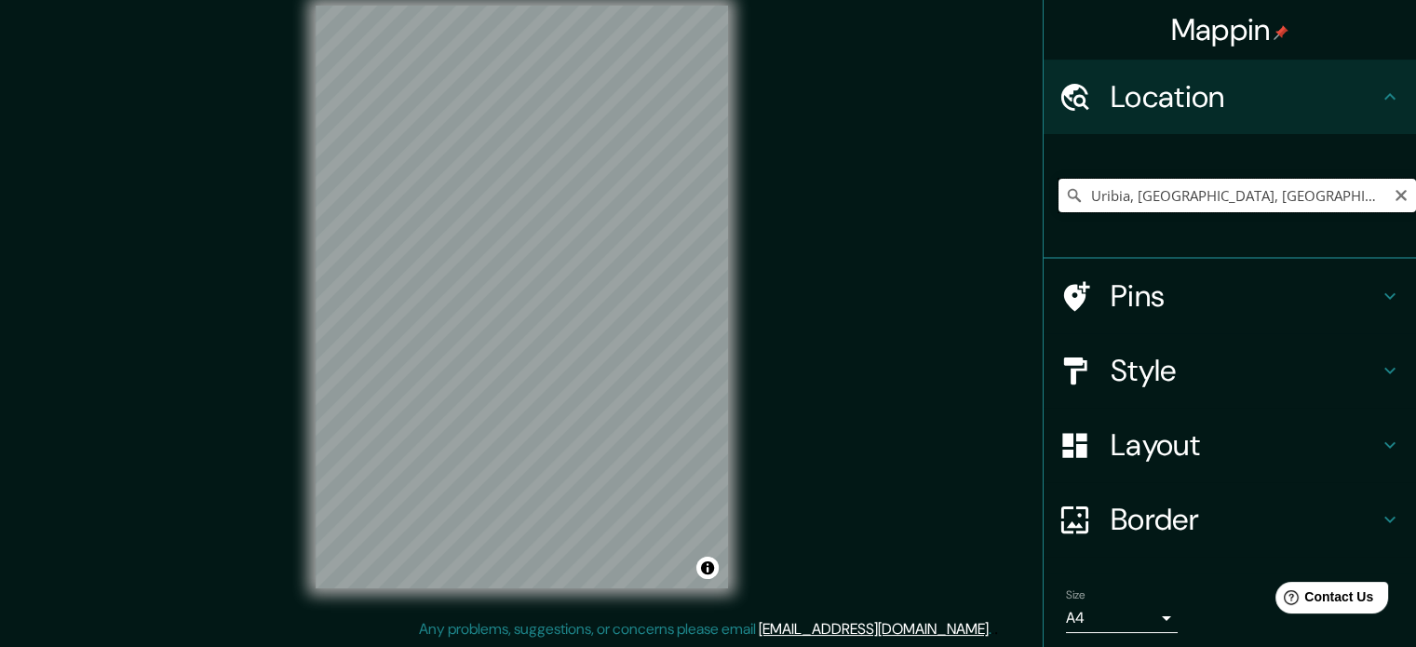
click at [1285, 196] on input "Uribia, [GEOGRAPHIC_DATA], [GEOGRAPHIC_DATA]" at bounding box center [1238, 196] width 358 height 34
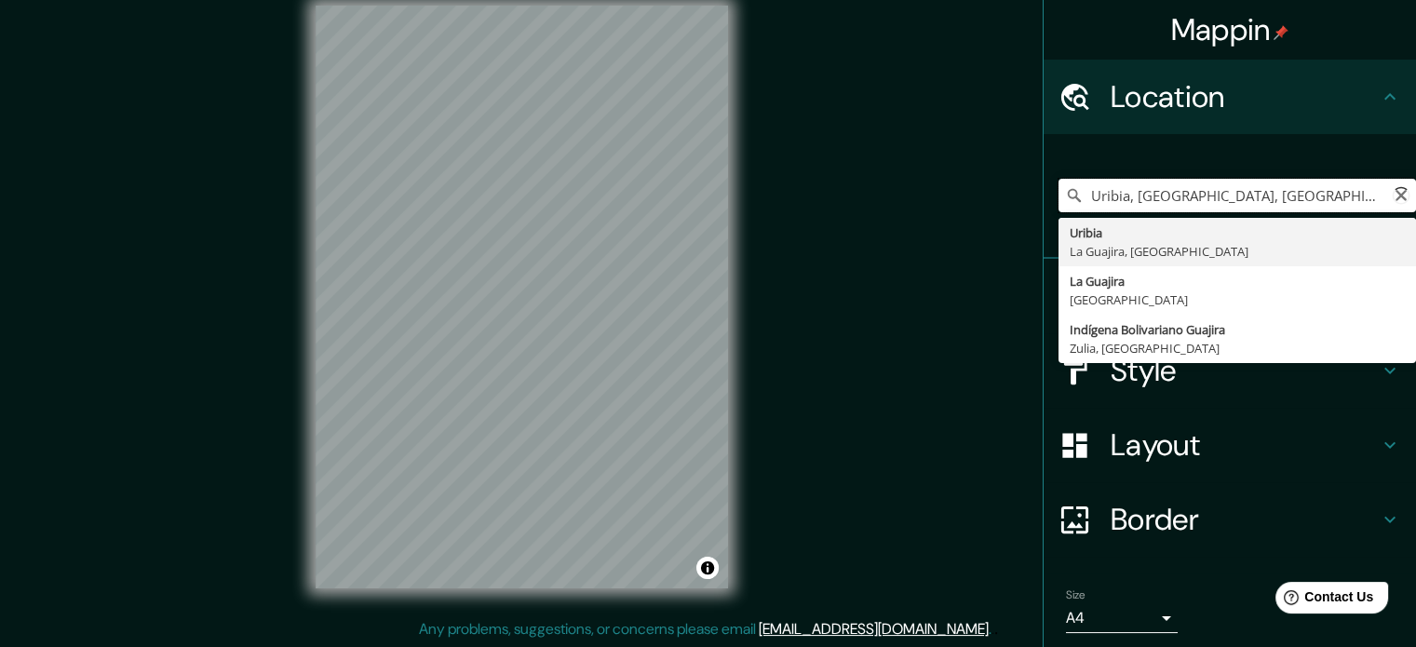
type input "Uribia, [GEOGRAPHIC_DATA], [GEOGRAPHIC_DATA]"
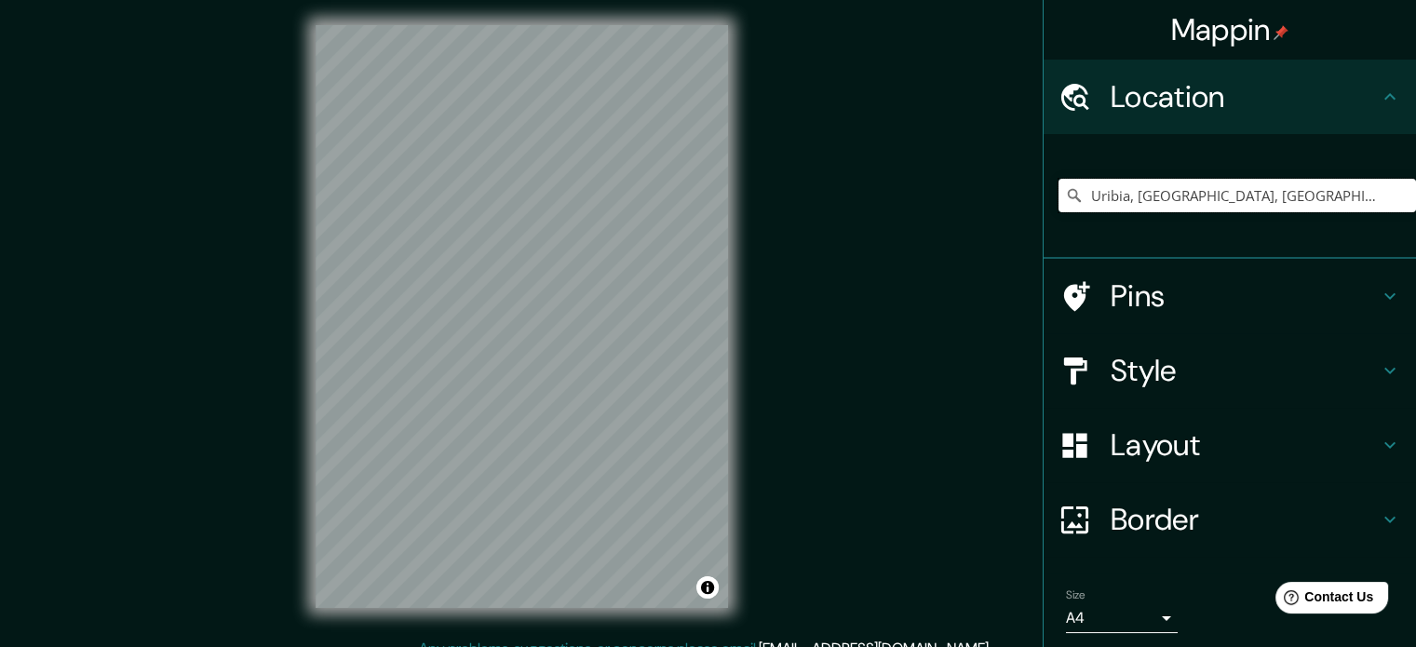
scroll to position [0, 0]
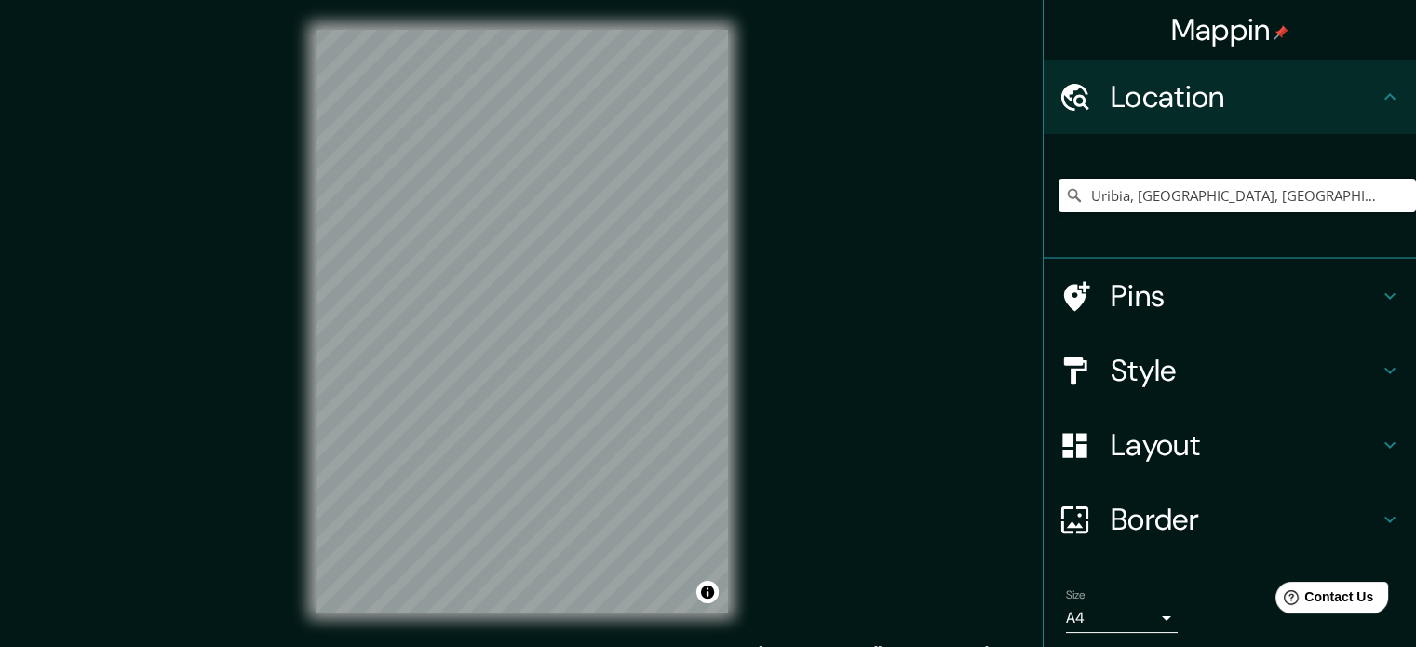
click at [849, 237] on div "Mappin Location [GEOGRAPHIC_DATA], [GEOGRAPHIC_DATA], [GEOGRAPHIC_DATA] [GEOGRA…" at bounding box center [708, 336] width 1416 height 672
click at [1182, 493] on div "Border" at bounding box center [1230, 519] width 372 height 74
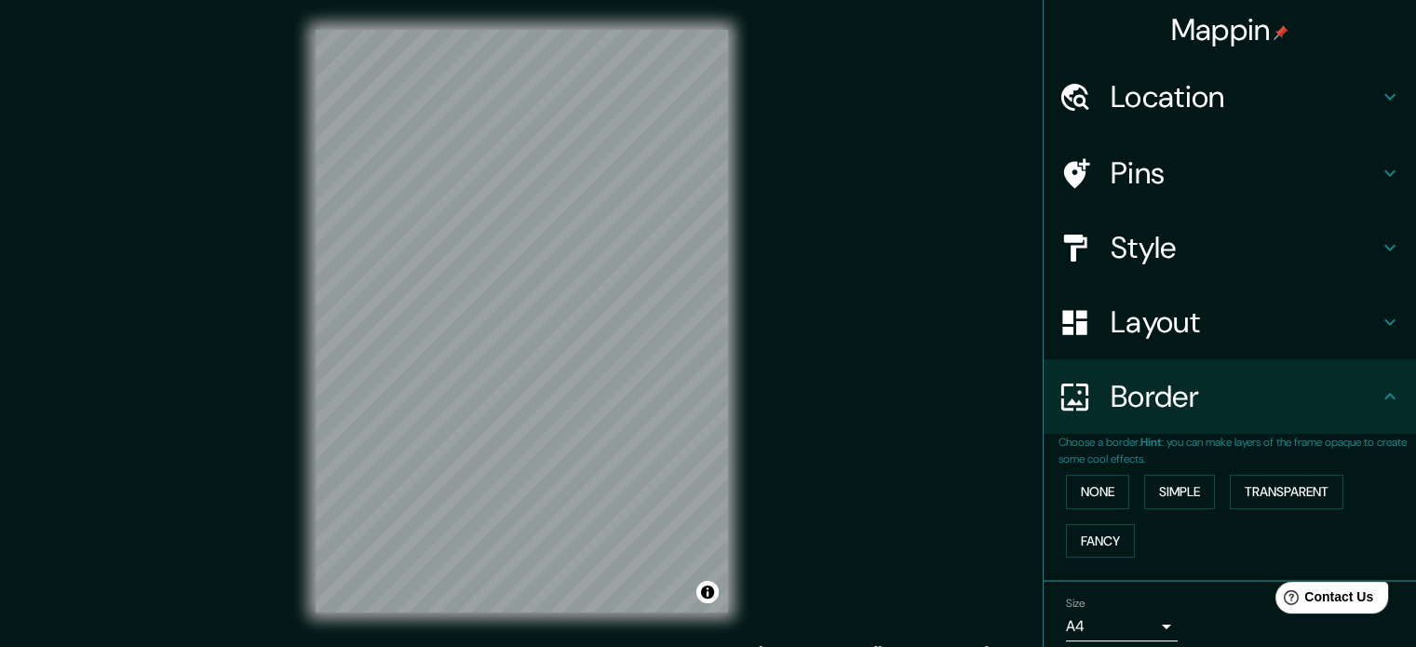
click at [1205, 316] on h4 "Layout" at bounding box center [1245, 322] width 268 height 37
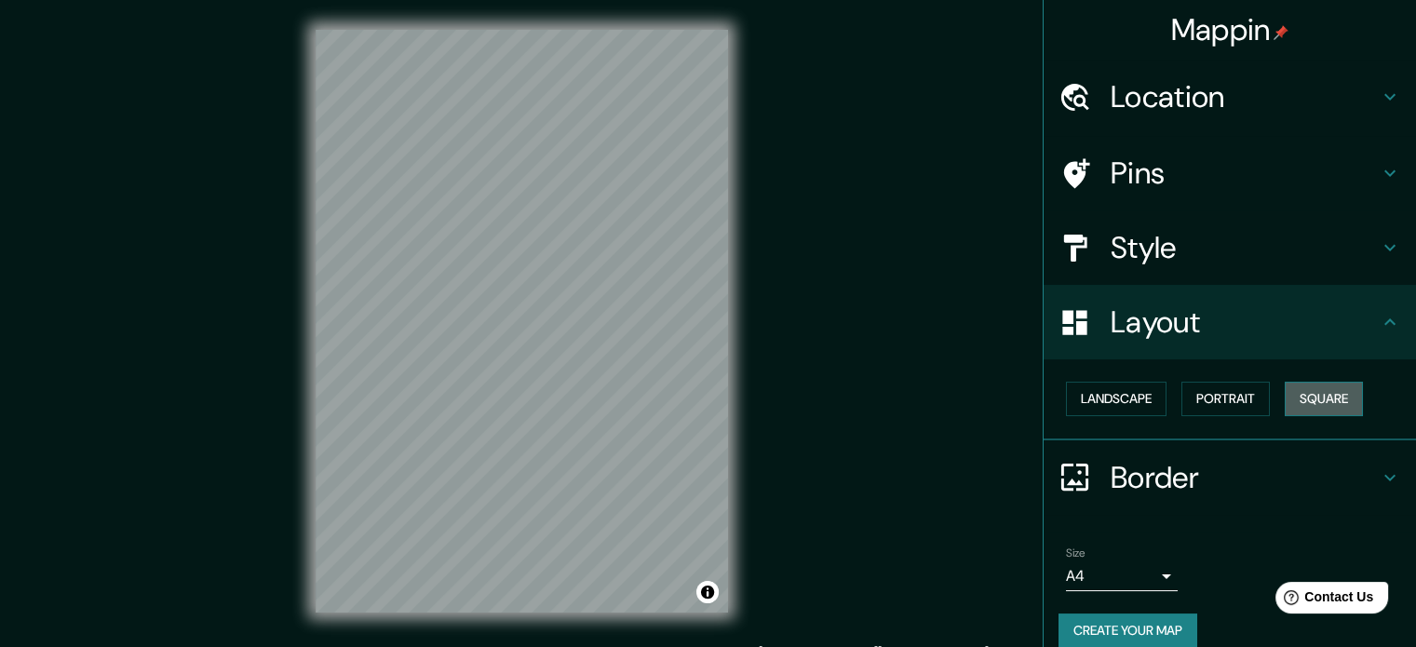
click at [1300, 407] on button "Square" at bounding box center [1324, 399] width 78 height 34
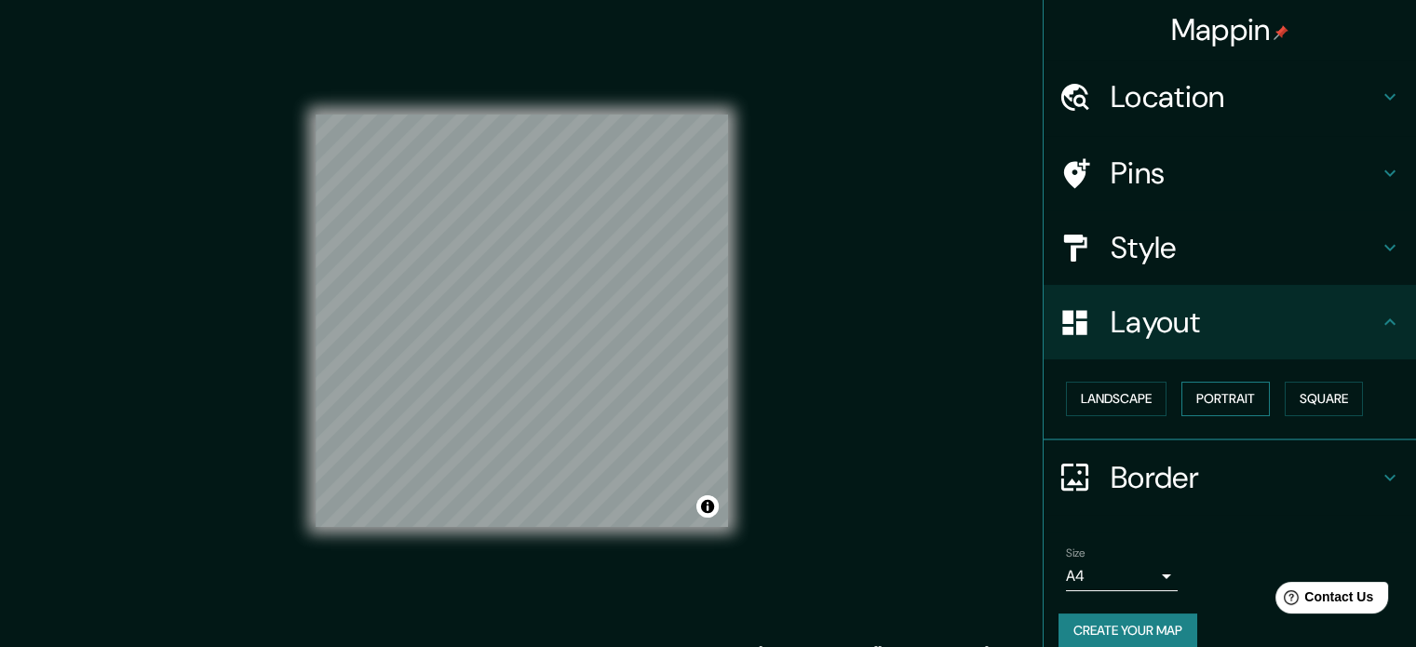
click at [1220, 404] on button "Portrait" at bounding box center [1226, 399] width 88 height 34
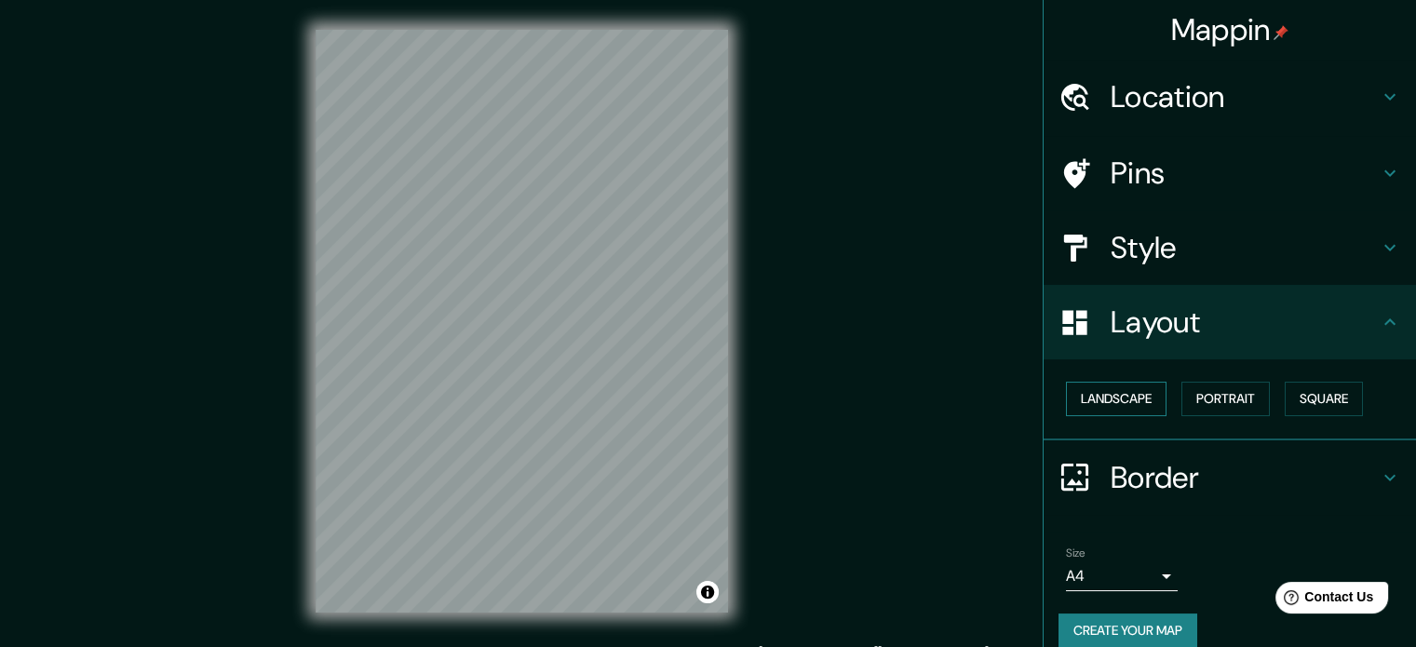
click at [1113, 401] on button "Landscape" at bounding box center [1116, 399] width 101 height 34
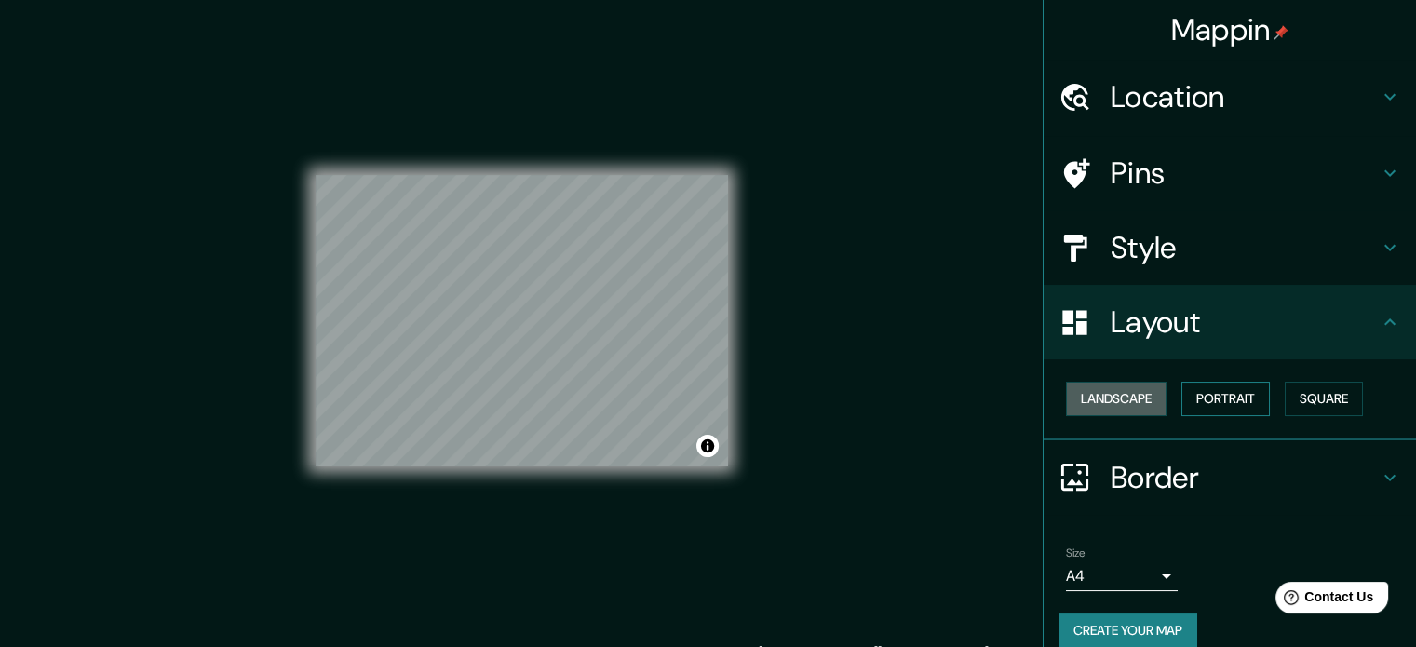
drag, startPoint x: 1134, startPoint y: 407, endPoint x: 1199, endPoint y: 401, distance: 65.4
click at [1159, 407] on div "Landscape [GEOGRAPHIC_DATA]" at bounding box center [1238, 398] width 358 height 49
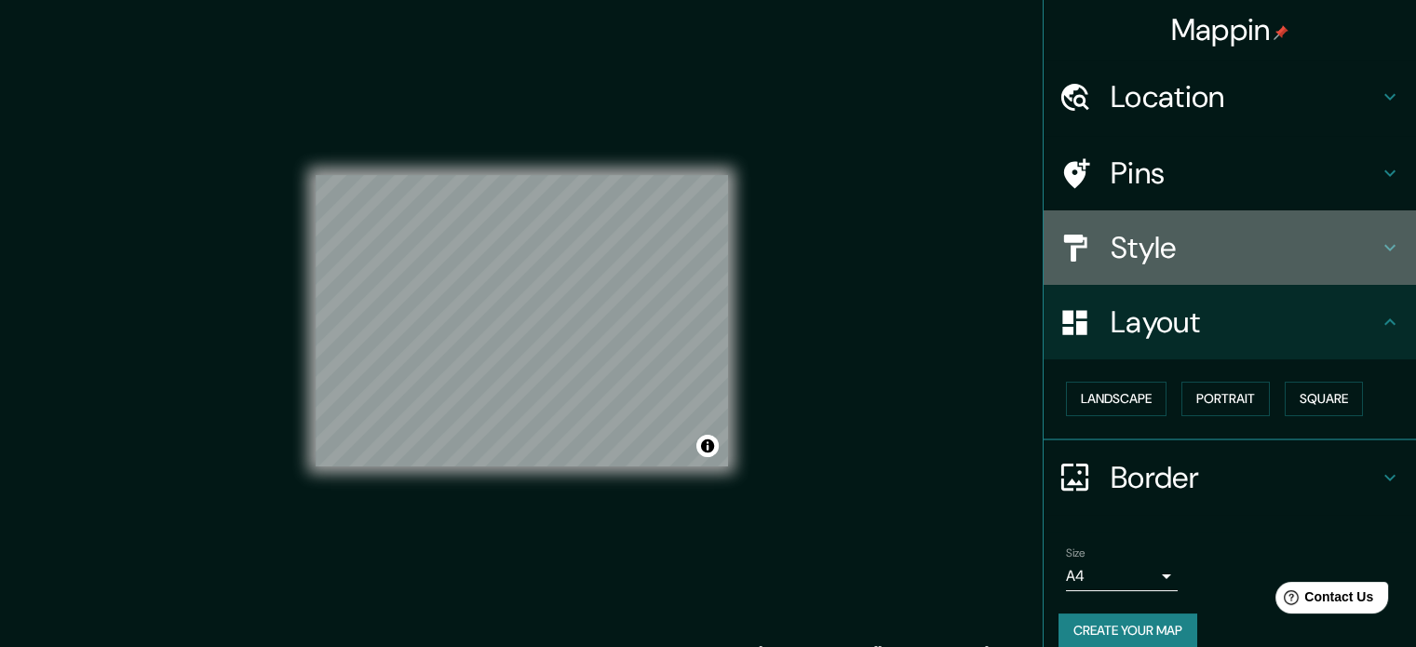
click at [1172, 261] on h4 "Style" at bounding box center [1245, 247] width 268 height 37
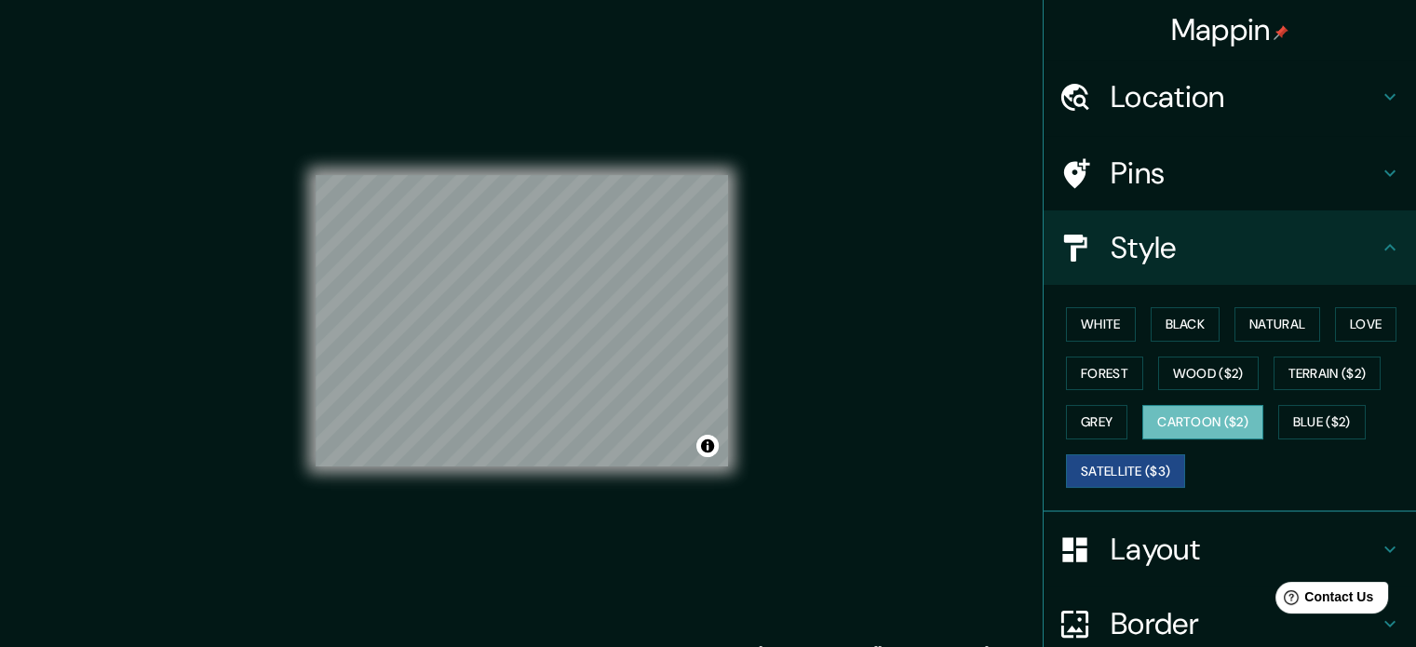
click at [1211, 415] on button "Cartoon ($2)" at bounding box center [1202, 422] width 121 height 34
click at [1344, 423] on button "Blue ($2)" at bounding box center [1322, 422] width 88 height 34
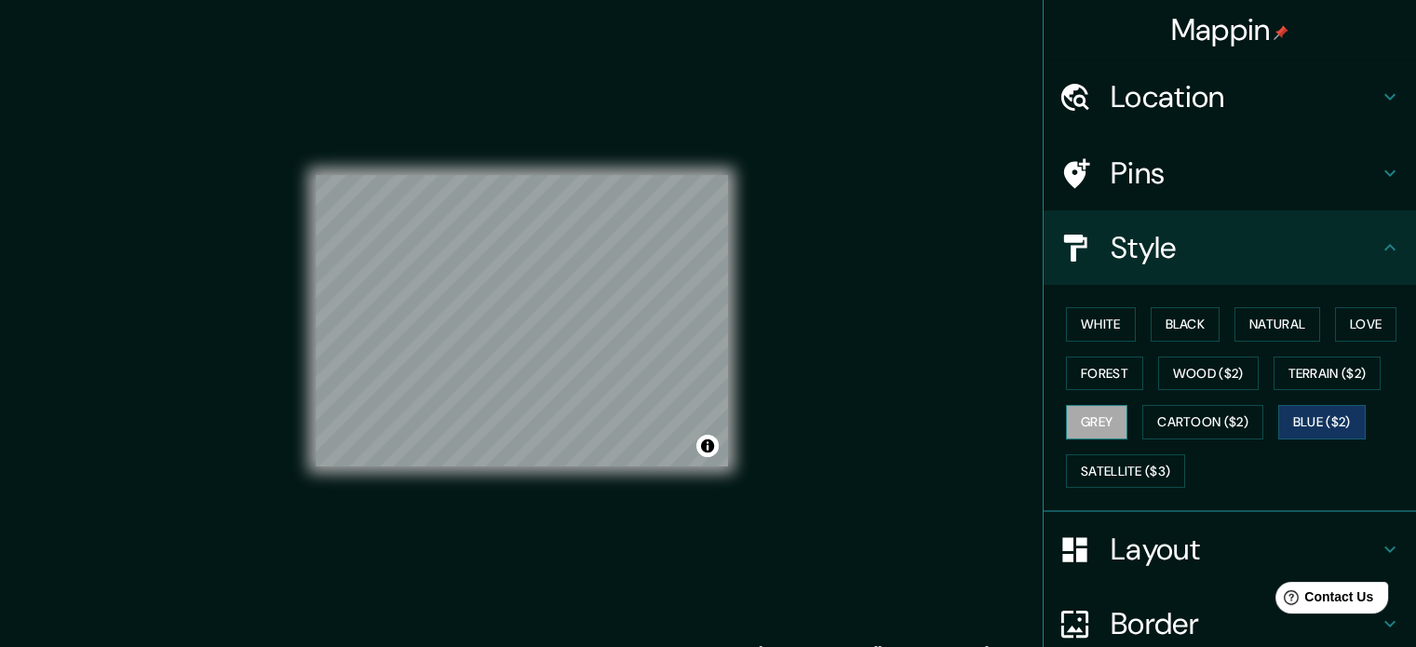
click at [1095, 405] on button "Grey" at bounding box center [1096, 422] width 61 height 34
click at [1331, 366] on button "Terrain ($2)" at bounding box center [1328, 374] width 108 height 34
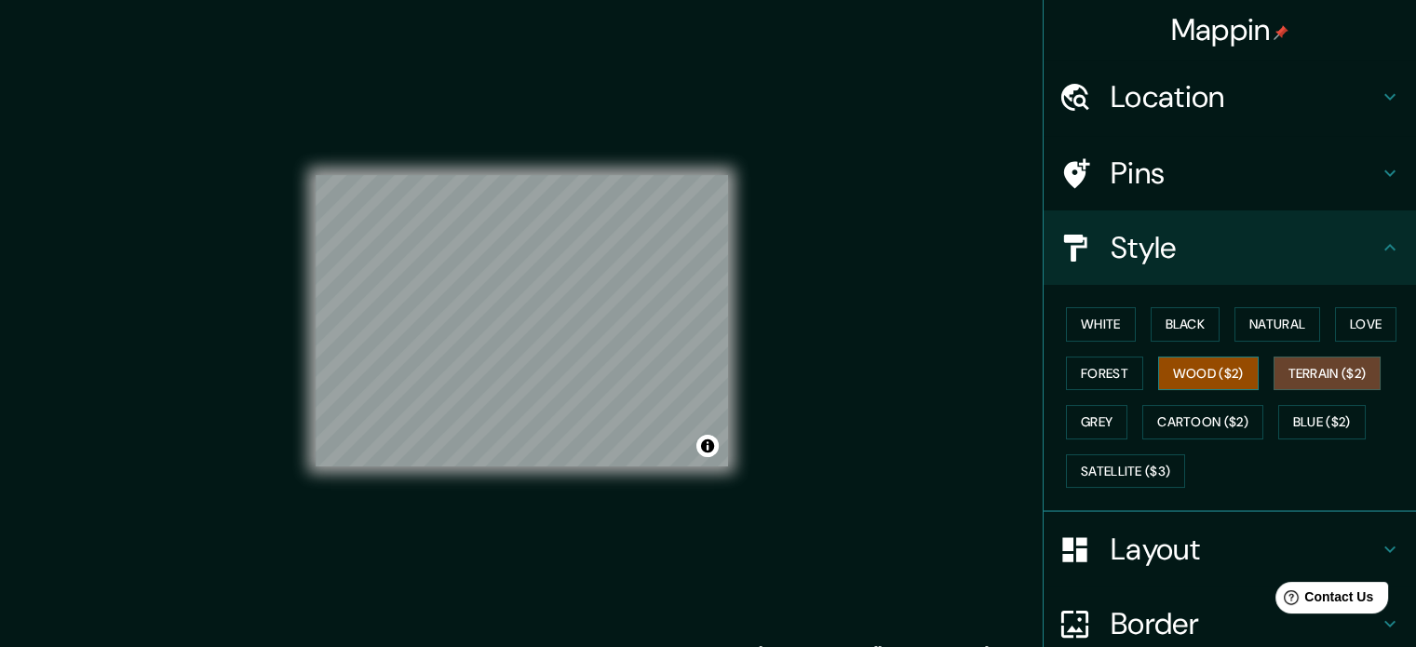
click at [1199, 365] on button "Wood ($2)" at bounding box center [1208, 374] width 101 height 34
click at [1096, 364] on button "Forest" at bounding box center [1104, 374] width 77 height 34
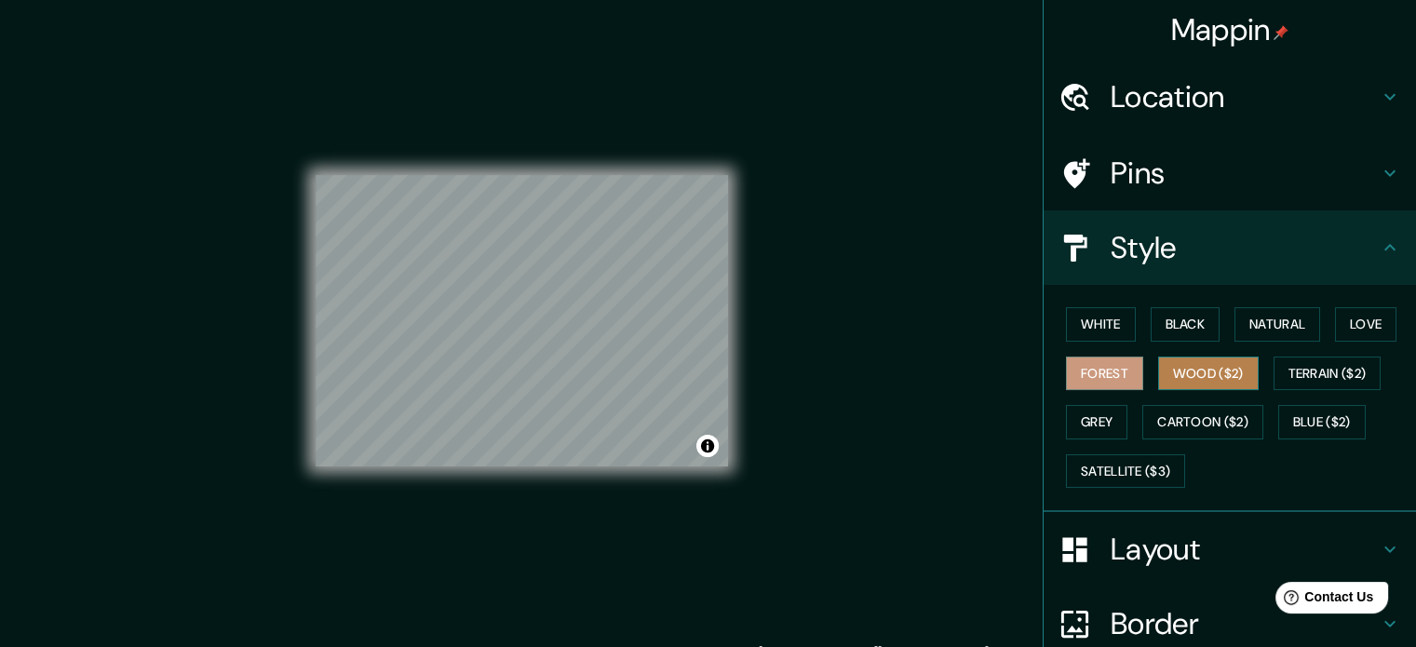
click at [1169, 360] on button "Wood ($2)" at bounding box center [1208, 374] width 101 height 34
